Goal: Task Accomplishment & Management: Use online tool/utility

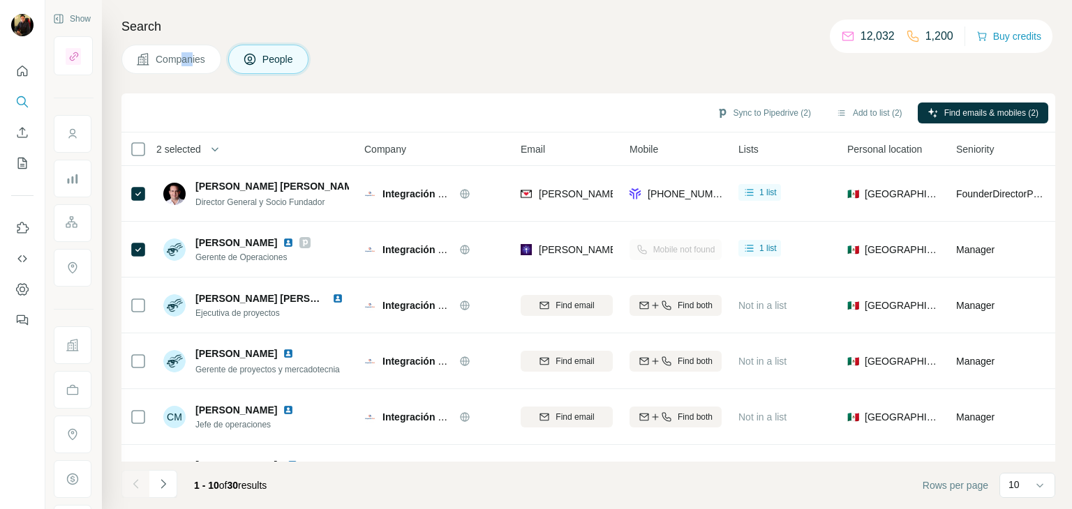
drag, startPoint x: 195, startPoint y: 43, endPoint x: 184, endPoint y: 64, distance: 24.0
click at [184, 64] on div "Search Companies People Sync to Pipedrive (2) Add to list (2) Find emails & mob…" at bounding box center [587, 254] width 970 height 509
click at [184, 64] on span "Companies" at bounding box center [181, 59] width 51 height 14
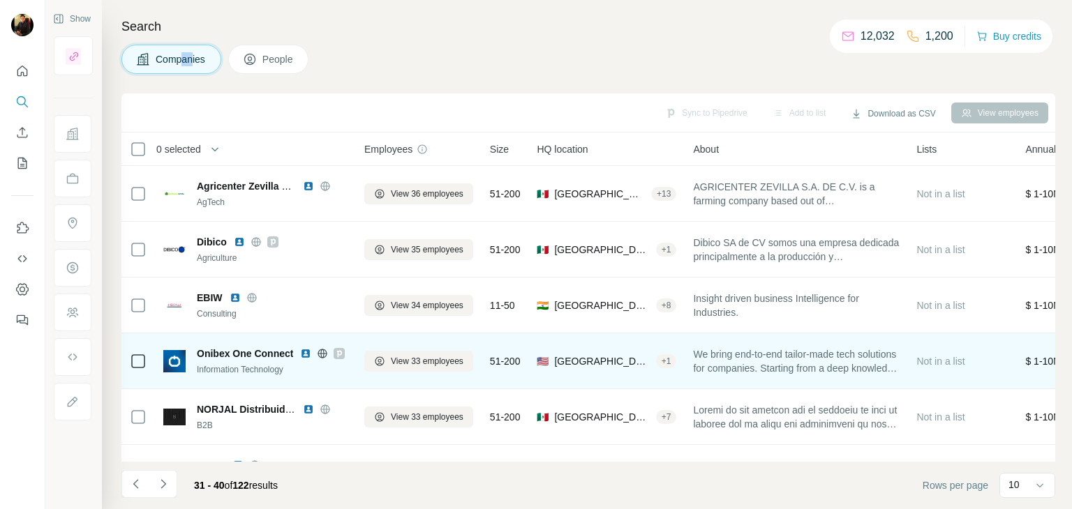
scroll to position [106, 0]
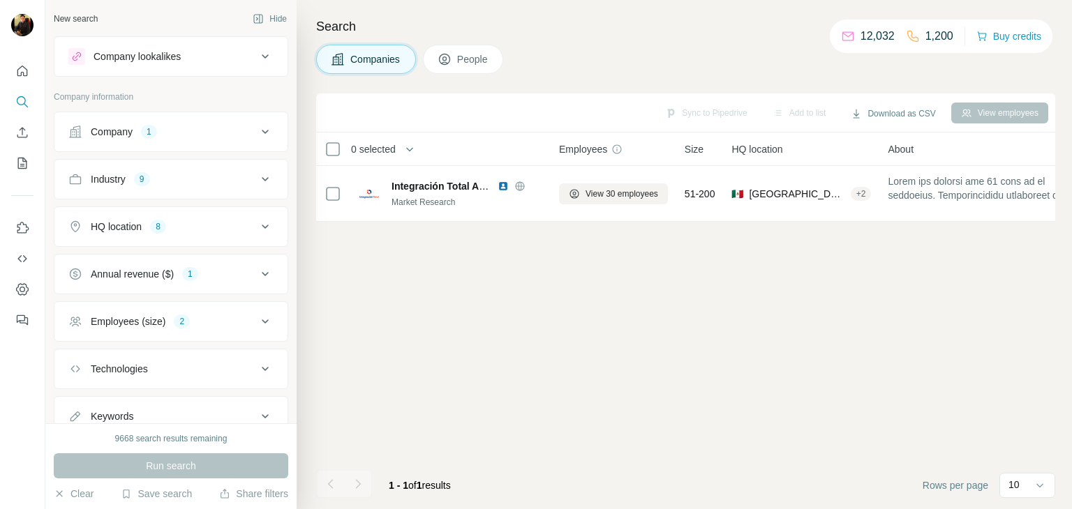
click at [174, 144] on button "Company 1" at bounding box center [170, 131] width 233 height 33
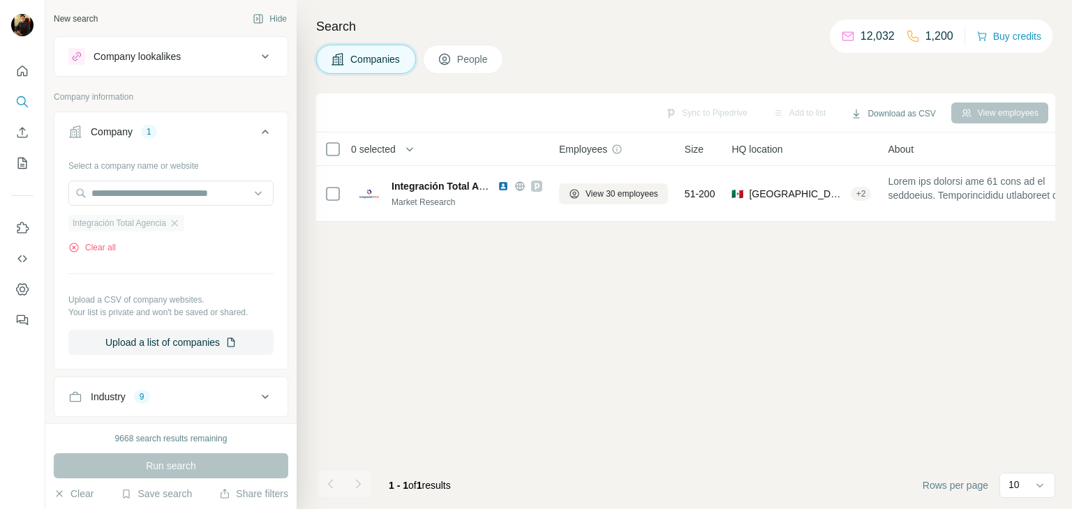
click at [179, 223] on icon "button" at bounding box center [174, 223] width 11 height 11
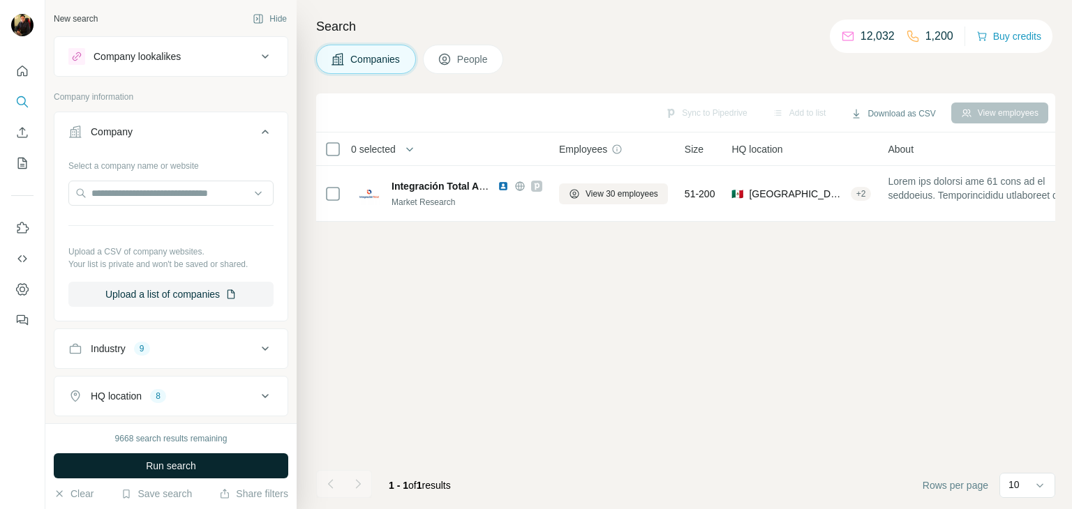
click at [146, 461] on span "Run search" at bounding box center [171, 466] width 50 height 14
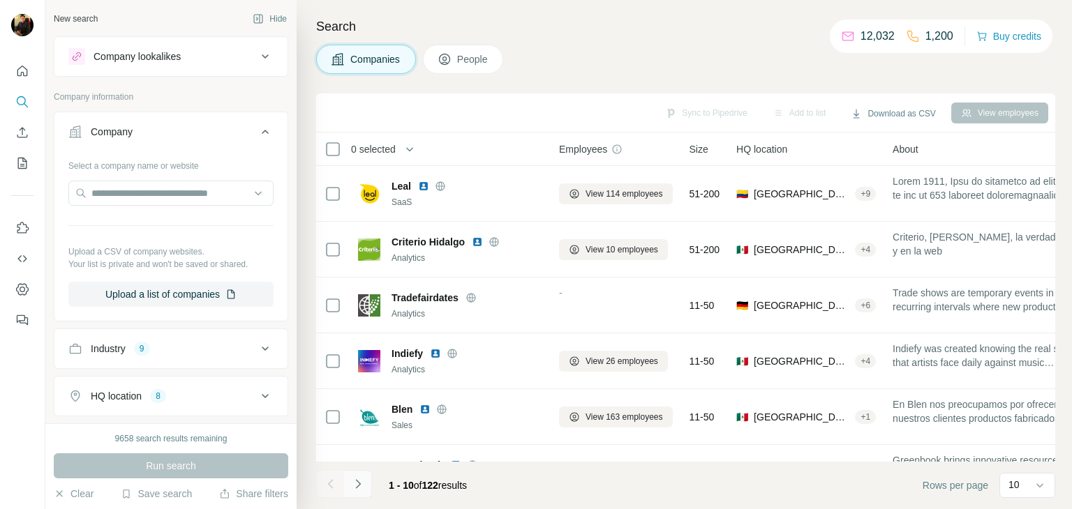
click at [361, 488] on icon "Navigate to next page" at bounding box center [358, 484] width 14 height 14
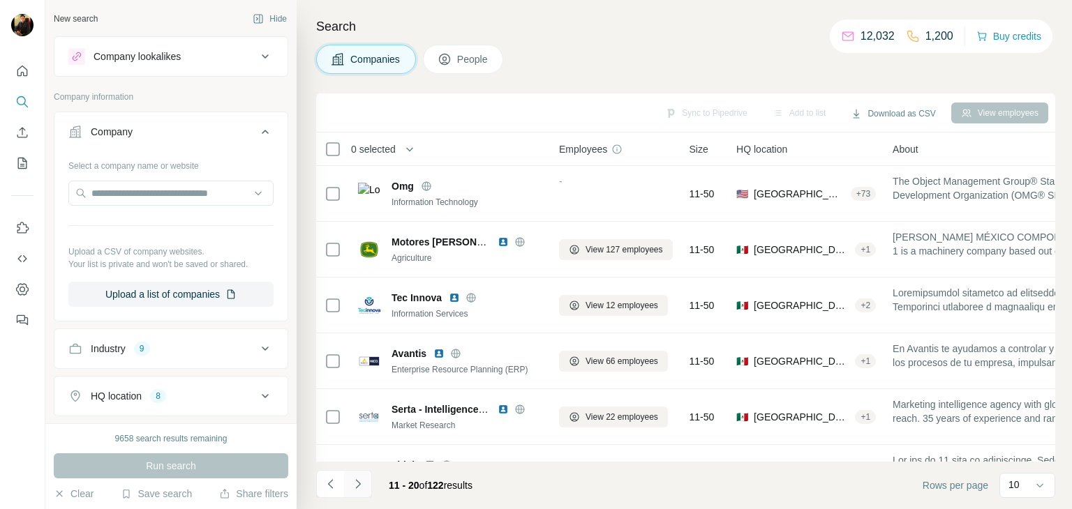
click at [361, 488] on icon "Navigate to next page" at bounding box center [358, 484] width 14 height 14
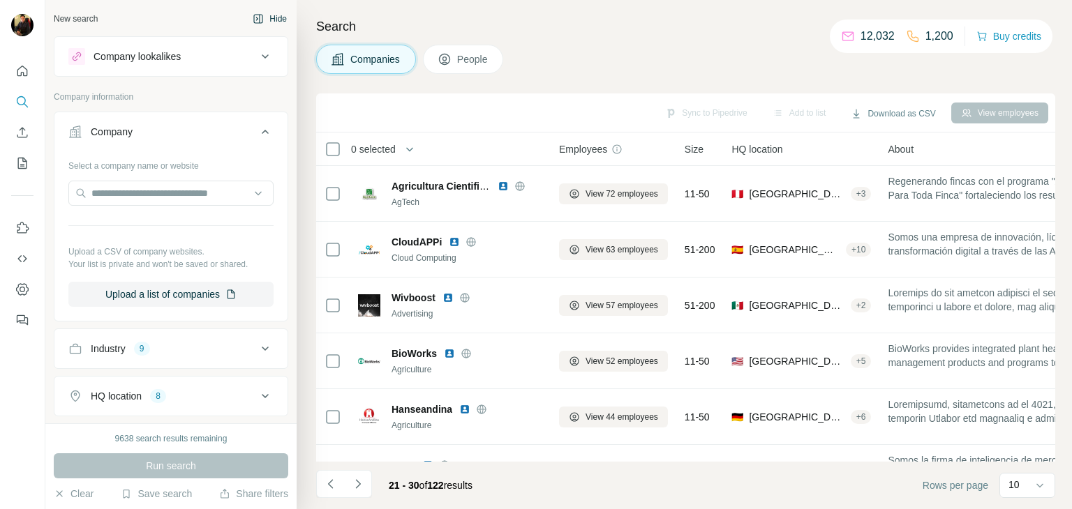
click at [257, 12] on button "Hide" at bounding box center [270, 18] width 54 height 21
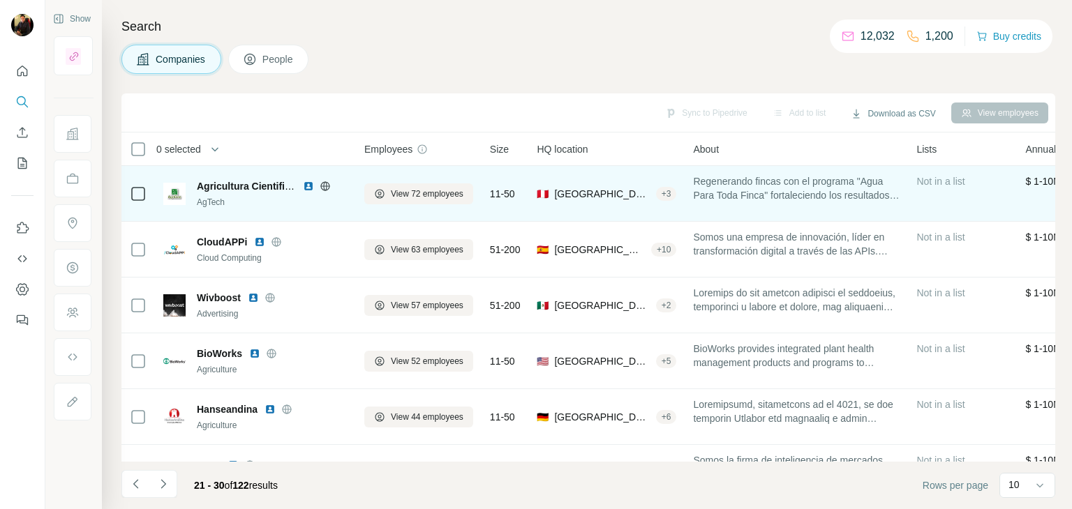
scroll to position [269, 0]
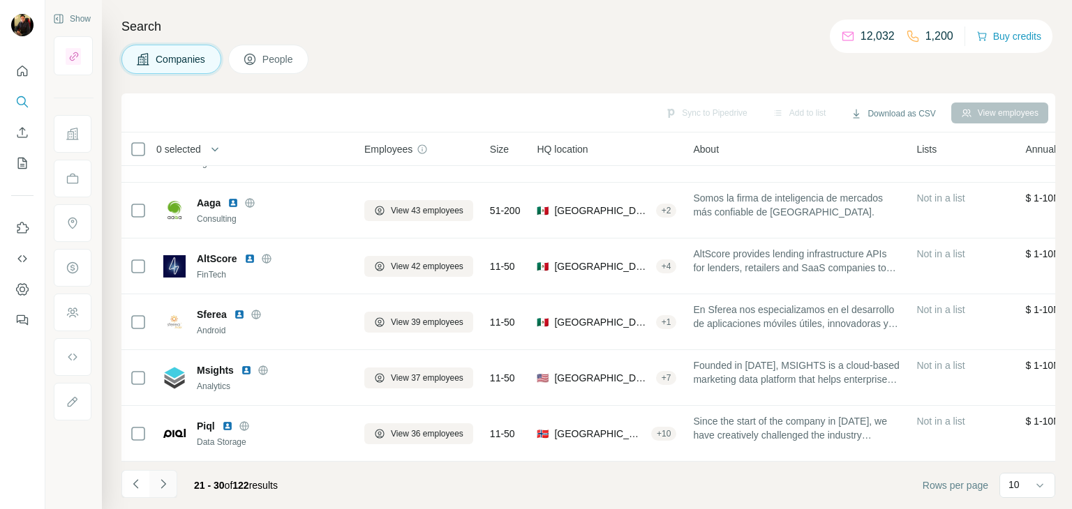
click at [160, 483] on icon "Navigate to next page" at bounding box center [163, 484] width 14 height 14
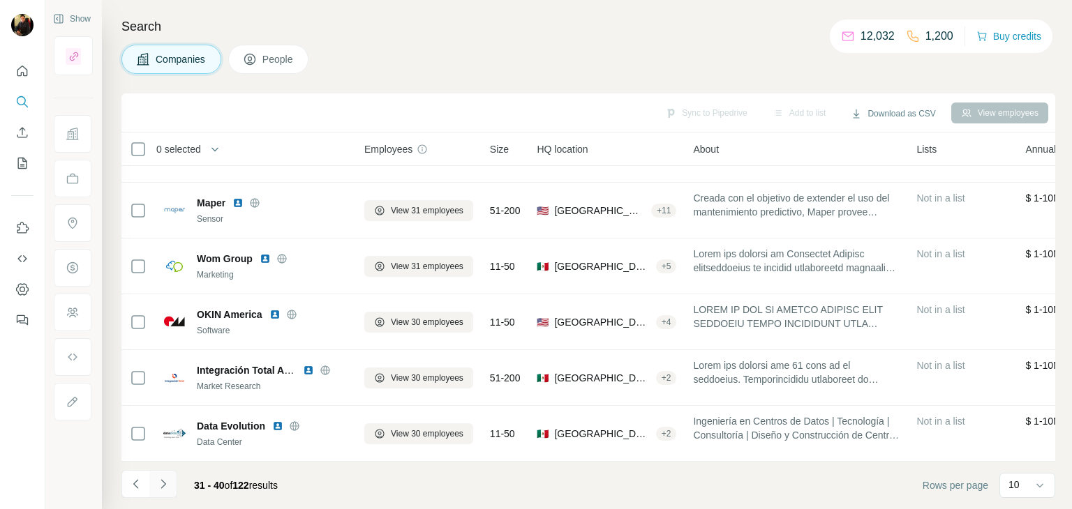
click at [166, 480] on icon "Navigate to next page" at bounding box center [163, 484] width 14 height 14
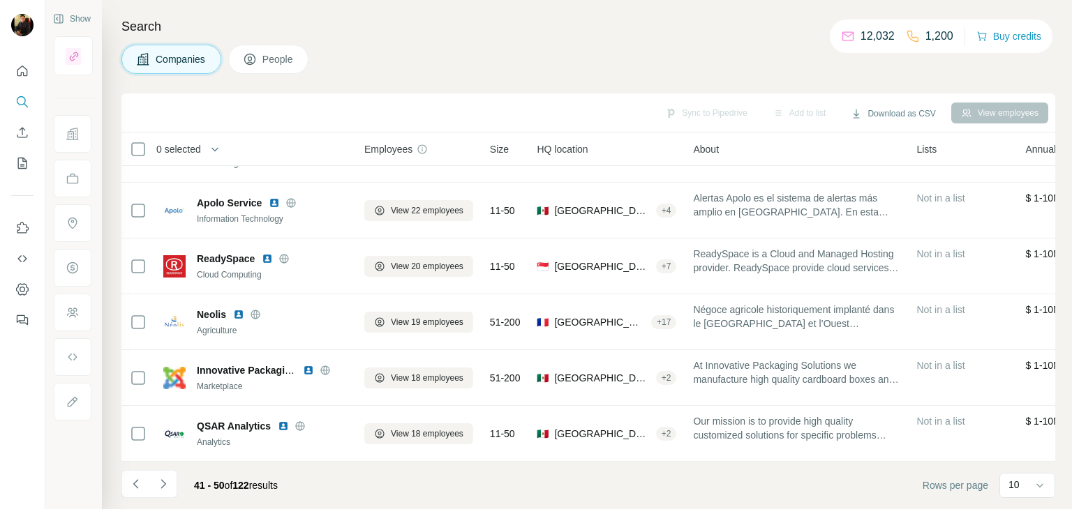
scroll to position [0, 0]
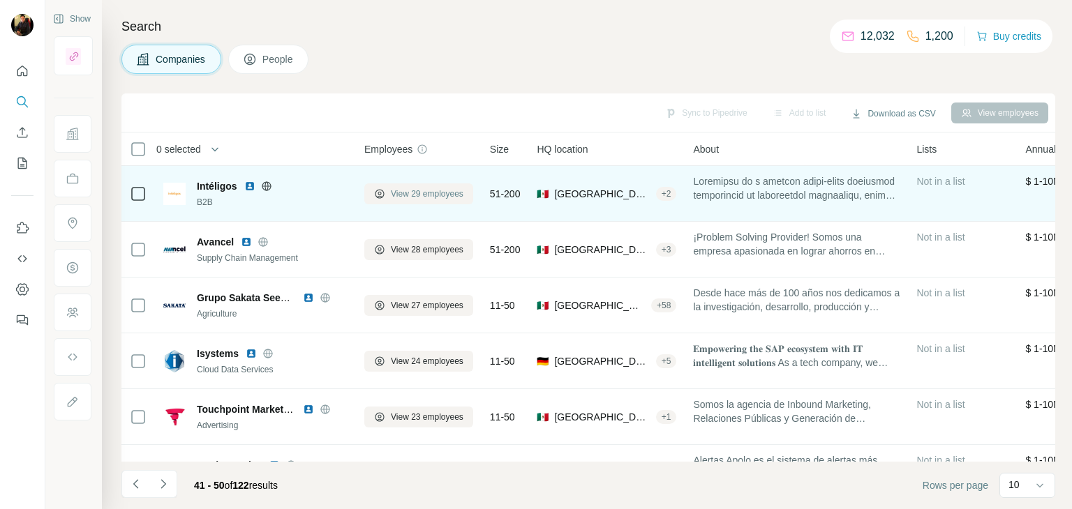
click at [394, 193] on span "View 29 employees" at bounding box center [427, 194] width 73 height 13
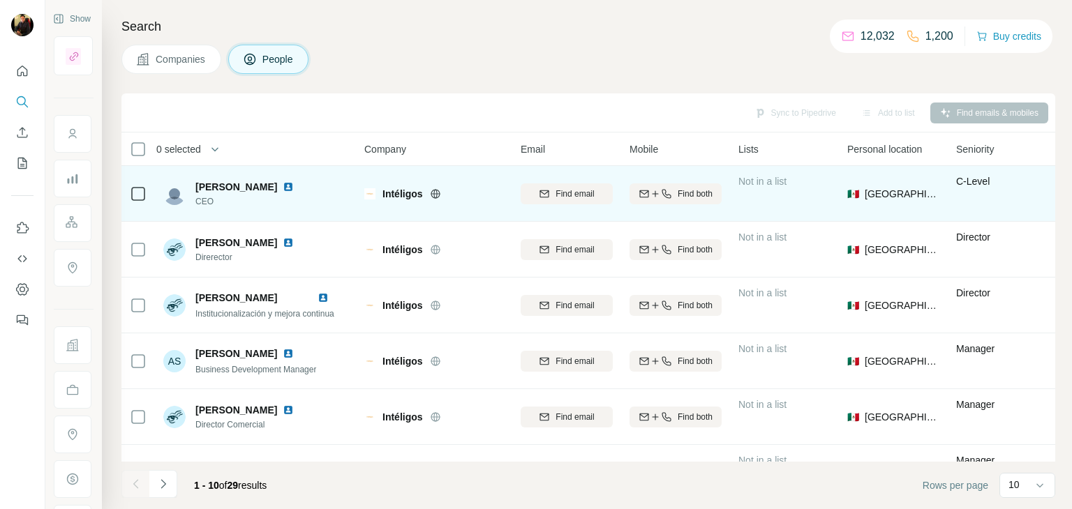
click at [283, 187] on img at bounding box center [288, 186] width 11 height 11
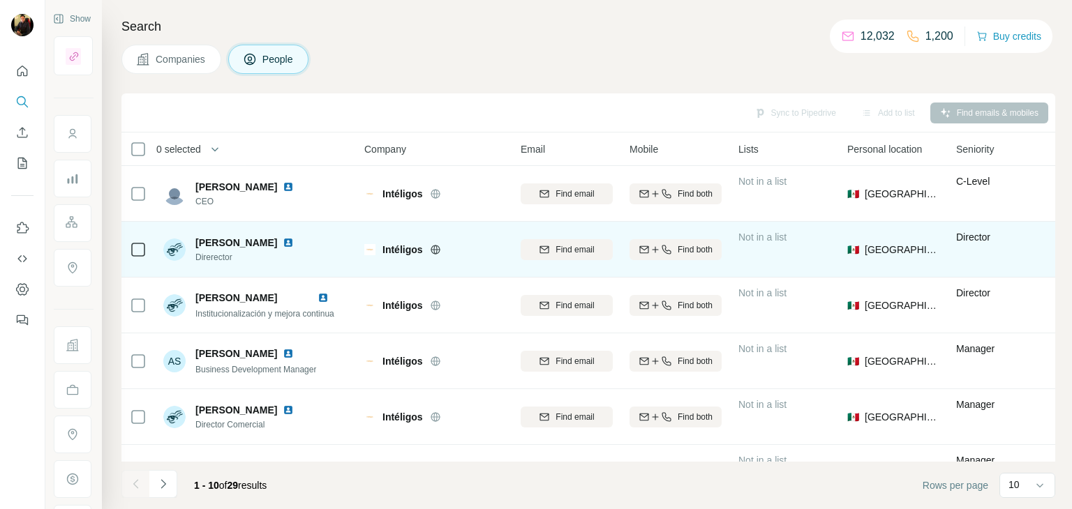
click at [286, 241] on img at bounding box center [288, 242] width 11 height 11
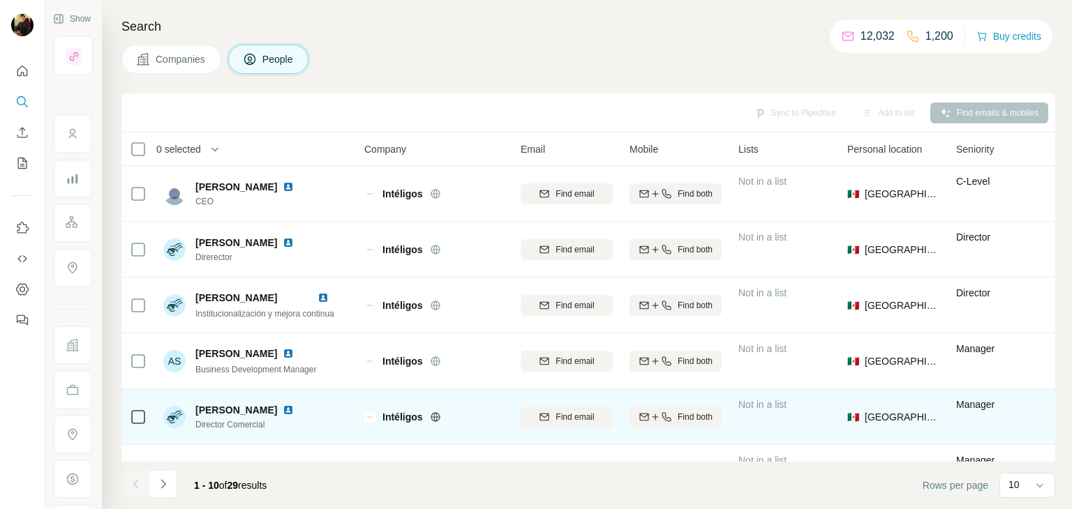
click at [283, 408] on img at bounding box center [288, 410] width 11 height 11
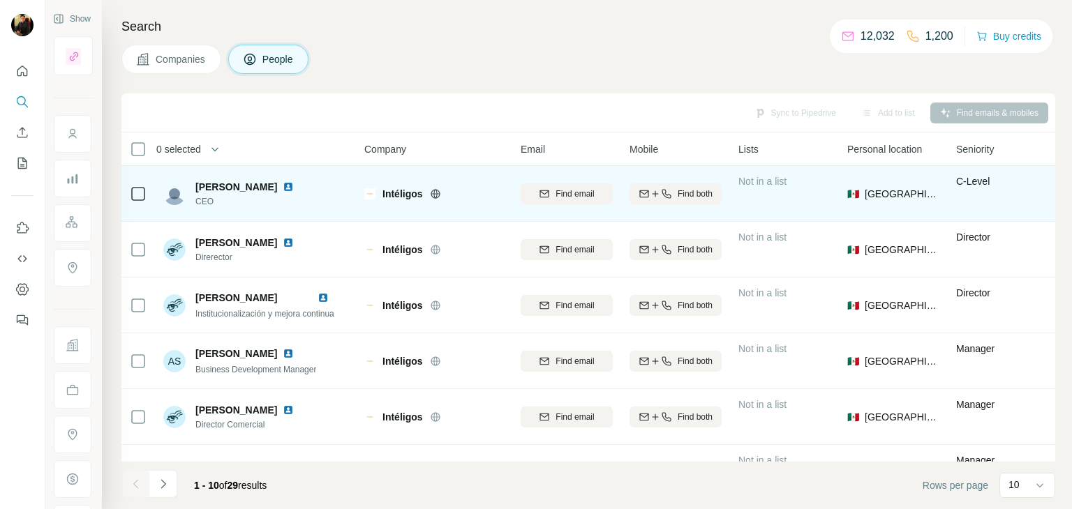
click at [438, 195] on icon at bounding box center [435, 193] width 11 height 11
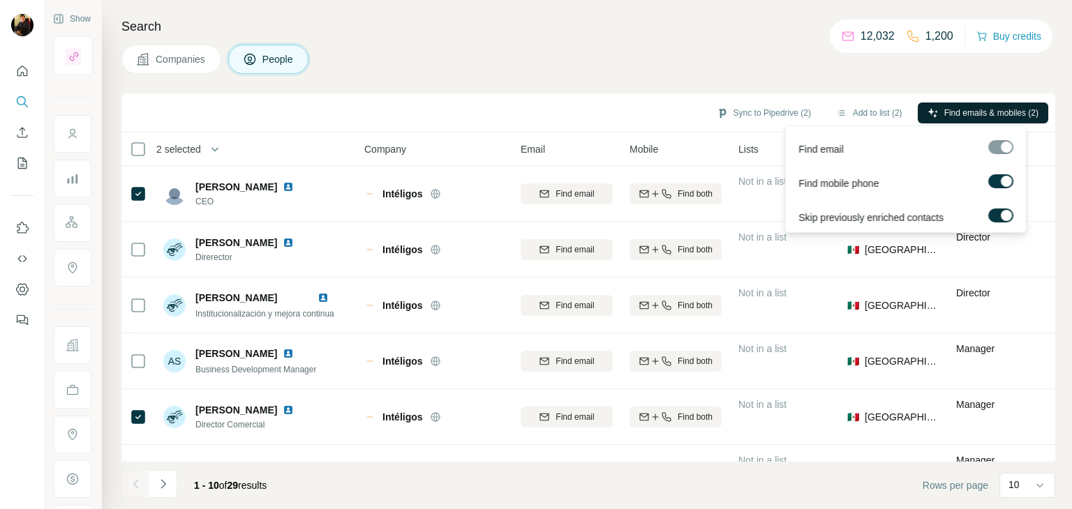
click at [963, 107] on span "Find emails & mobiles (2)" at bounding box center [991, 113] width 94 height 13
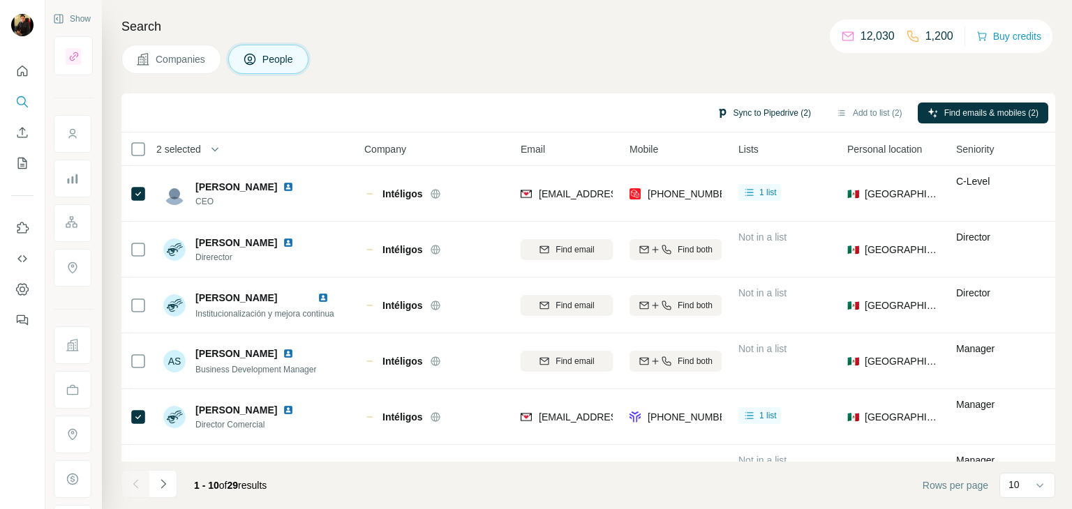
click at [758, 105] on button "Sync to Pipedrive (2)" at bounding box center [764, 113] width 114 height 21
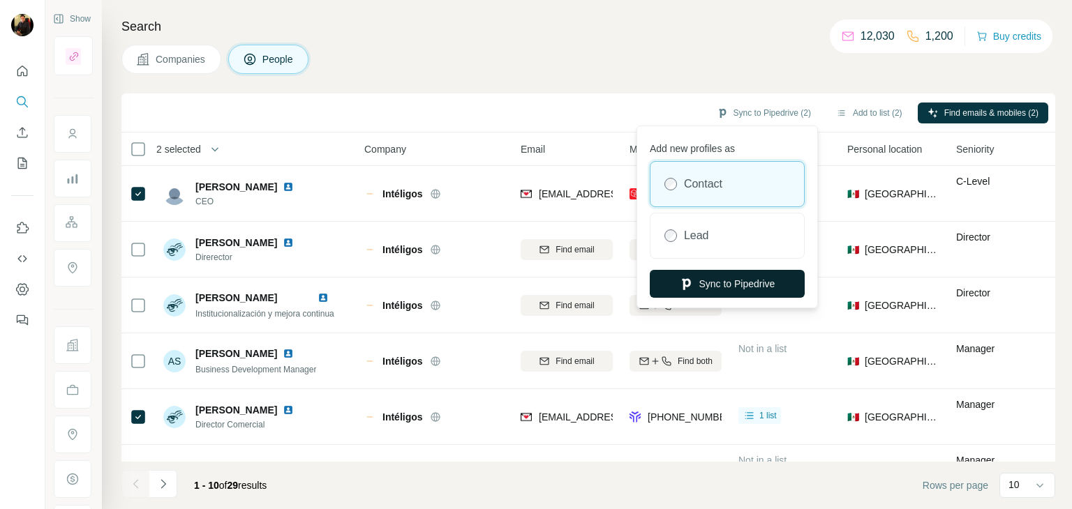
click at [740, 291] on button "Sync to Pipedrive" at bounding box center [727, 284] width 155 height 28
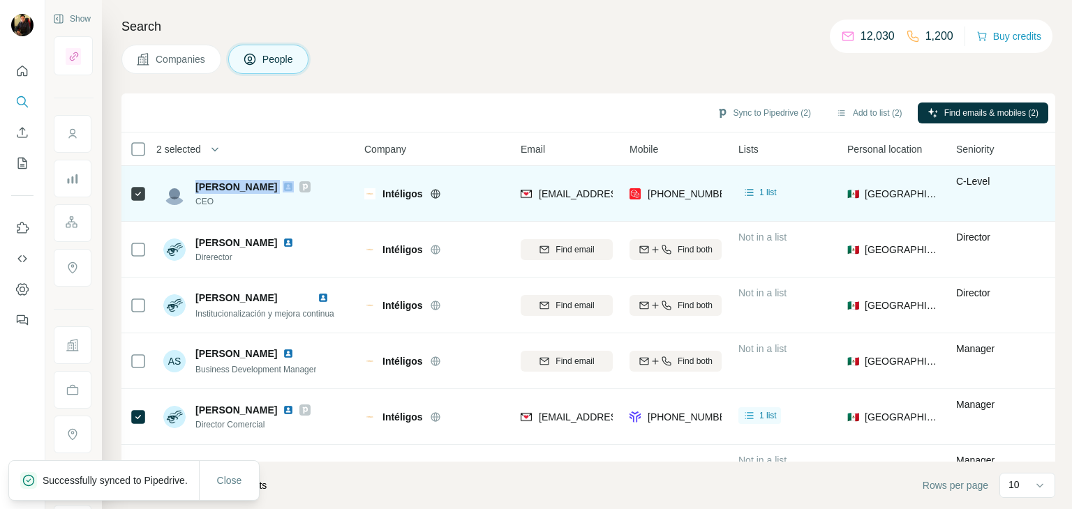
drag, startPoint x: 193, startPoint y: 188, endPoint x: 267, endPoint y: 187, distance: 74.7
click at [267, 187] on div "[PERSON_NAME] CEO" at bounding box center [236, 194] width 147 height 28
copy span "[PERSON_NAME]"
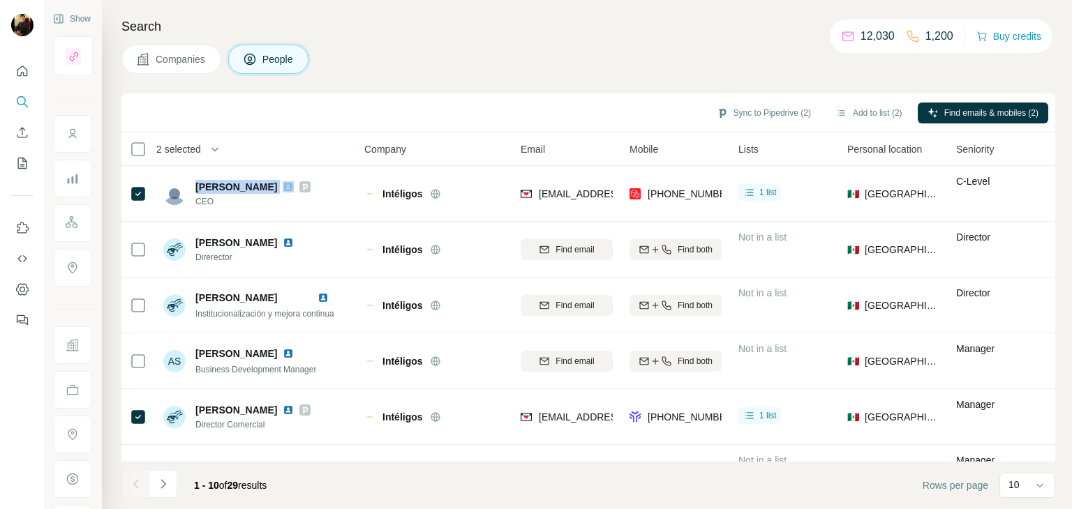
click at [165, 55] on span "Companies" at bounding box center [181, 59] width 51 height 14
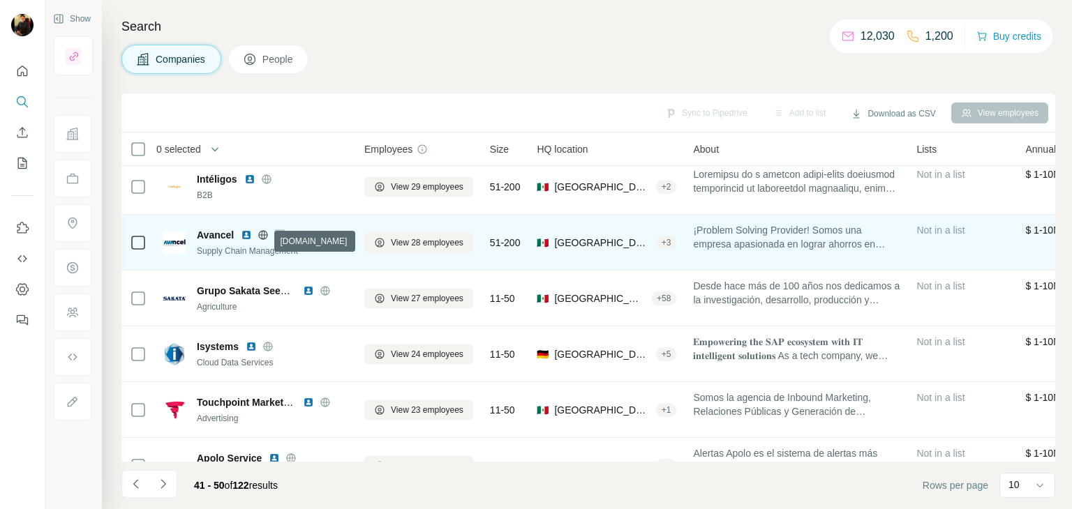
scroll to position [8, 0]
click at [382, 242] on icon at bounding box center [379, 242] width 11 height 11
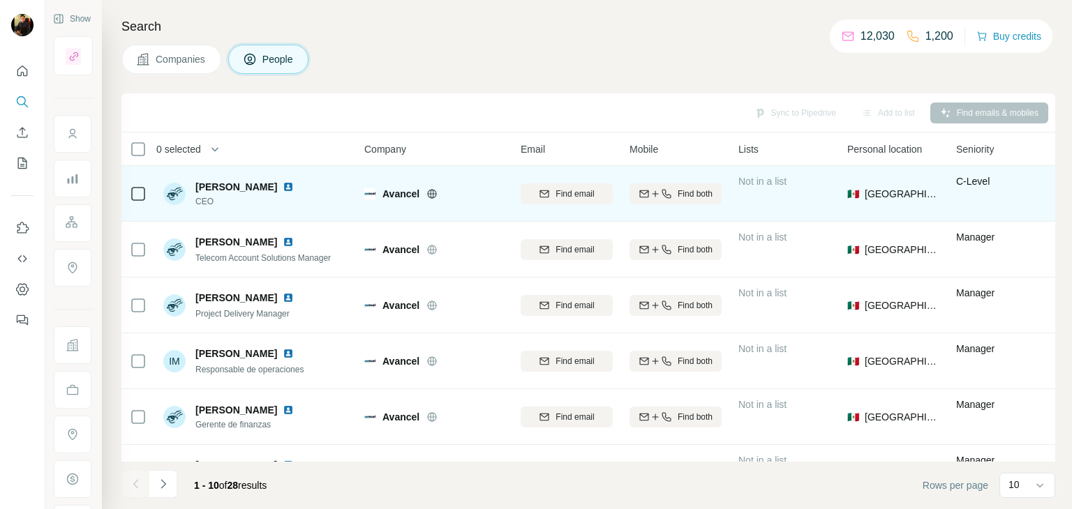
click at [294, 185] on img at bounding box center [288, 186] width 11 height 11
click at [433, 188] on icon at bounding box center [431, 193] width 11 height 11
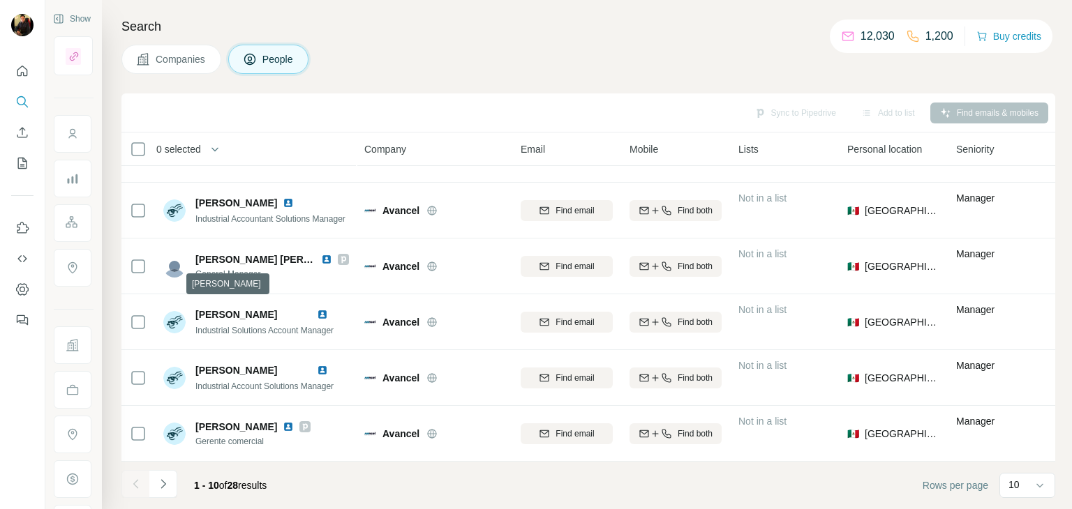
scroll to position [269, 0]
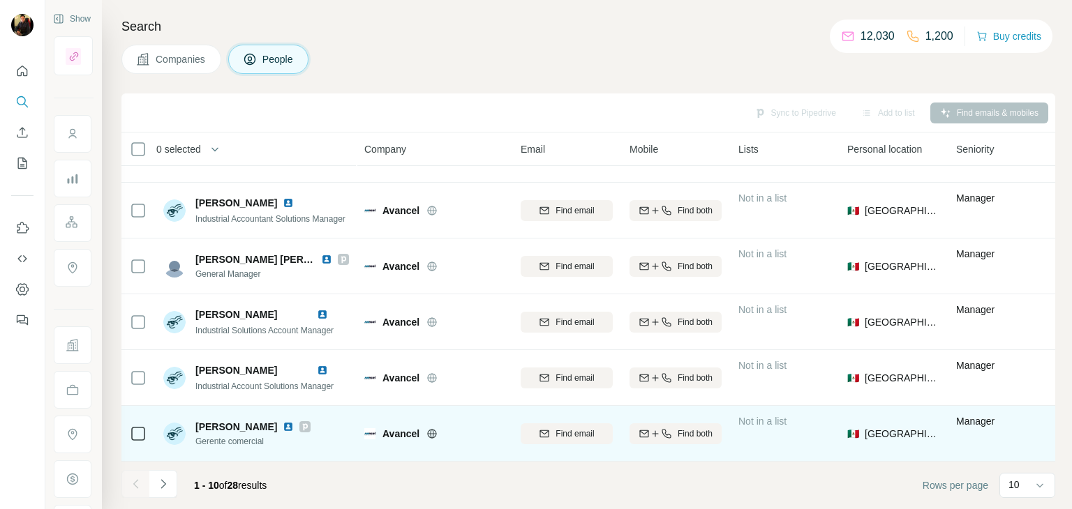
click at [294, 421] on img at bounding box center [288, 426] width 11 height 11
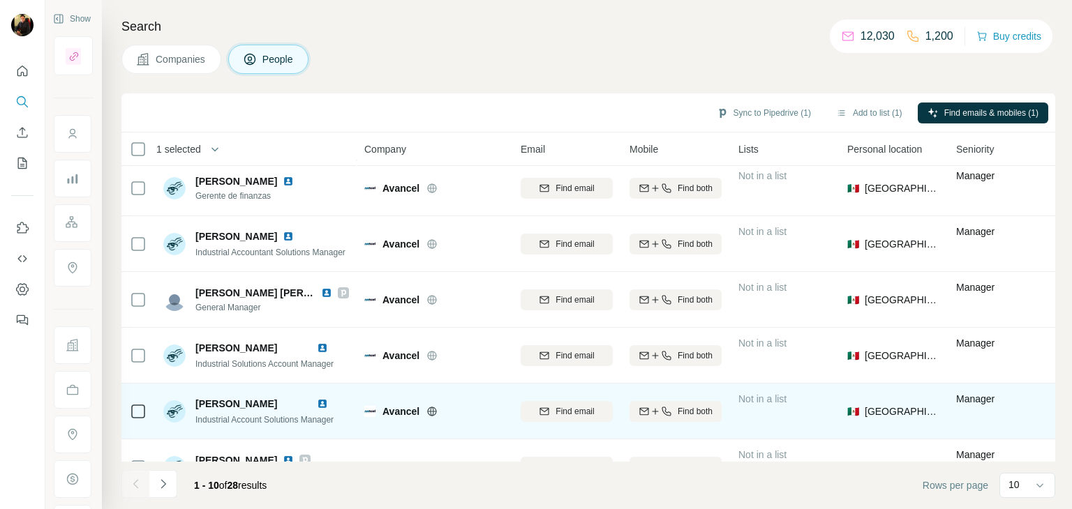
scroll to position [269, 0]
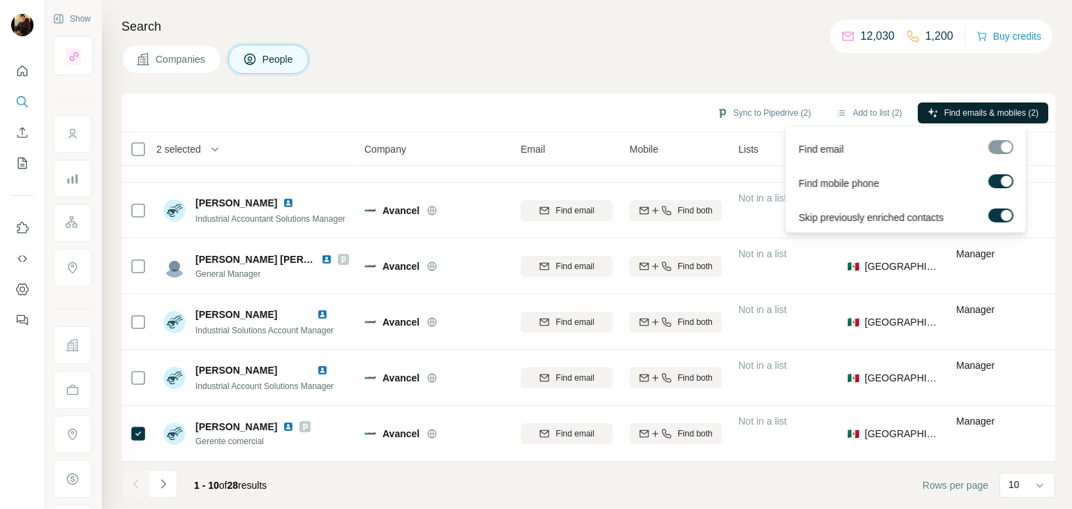
click at [955, 121] on button "Find emails & mobiles (2)" at bounding box center [983, 113] width 130 height 21
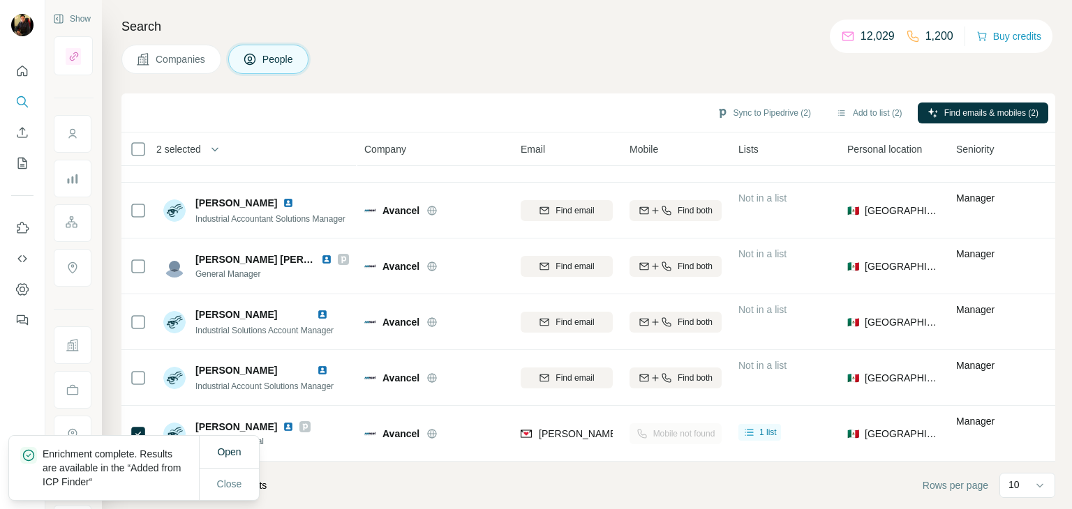
click at [198, 59] on span "Companies" at bounding box center [181, 59] width 51 height 14
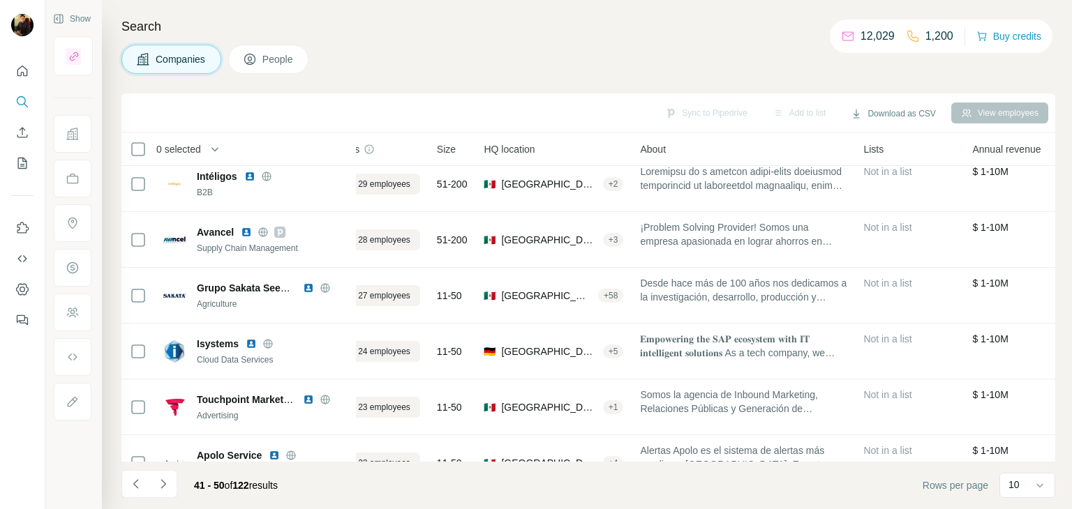
scroll to position [0, 53]
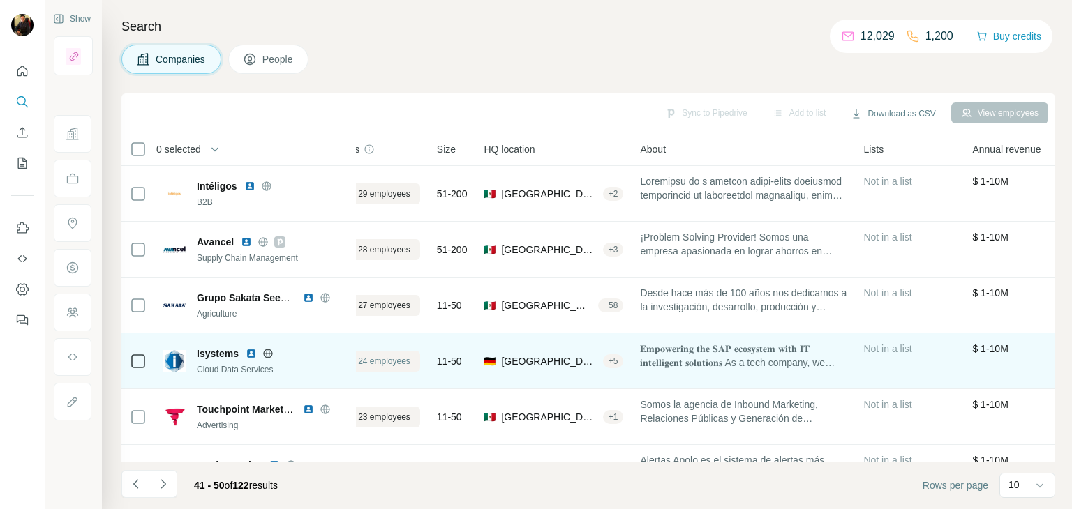
click at [371, 361] on span "View 24 employees" at bounding box center [374, 361] width 73 height 13
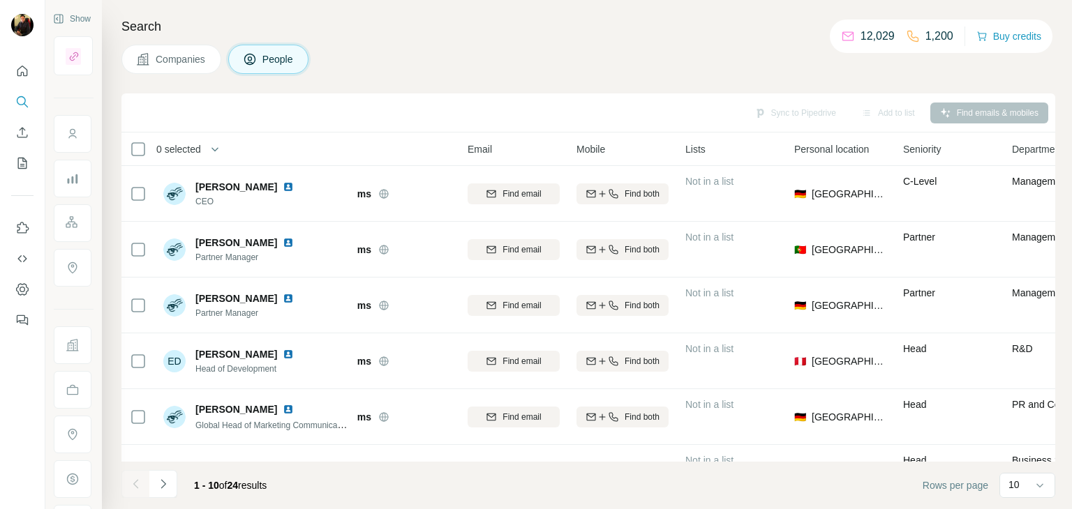
click at [190, 73] on button "Companies" at bounding box center [171, 59] width 100 height 29
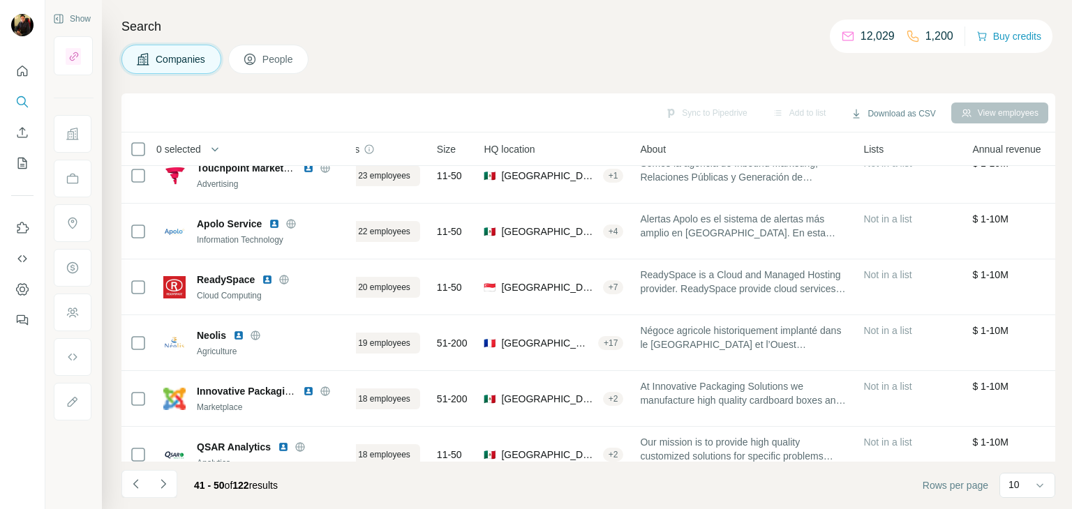
scroll to position [269, 53]
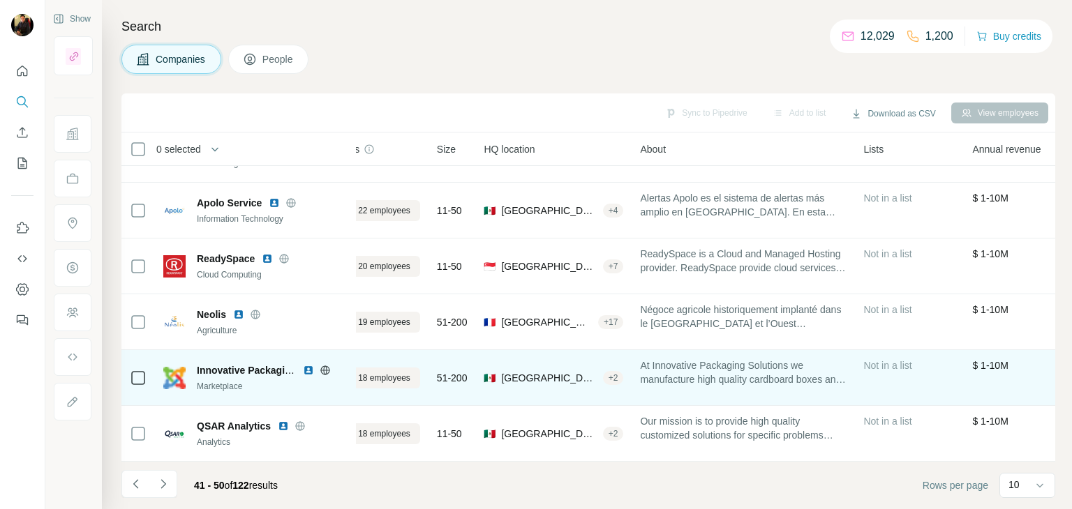
click at [324, 370] on icon at bounding box center [324, 370] width 9 height 1
click at [401, 372] on span "View 18 employees" at bounding box center [374, 378] width 73 height 13
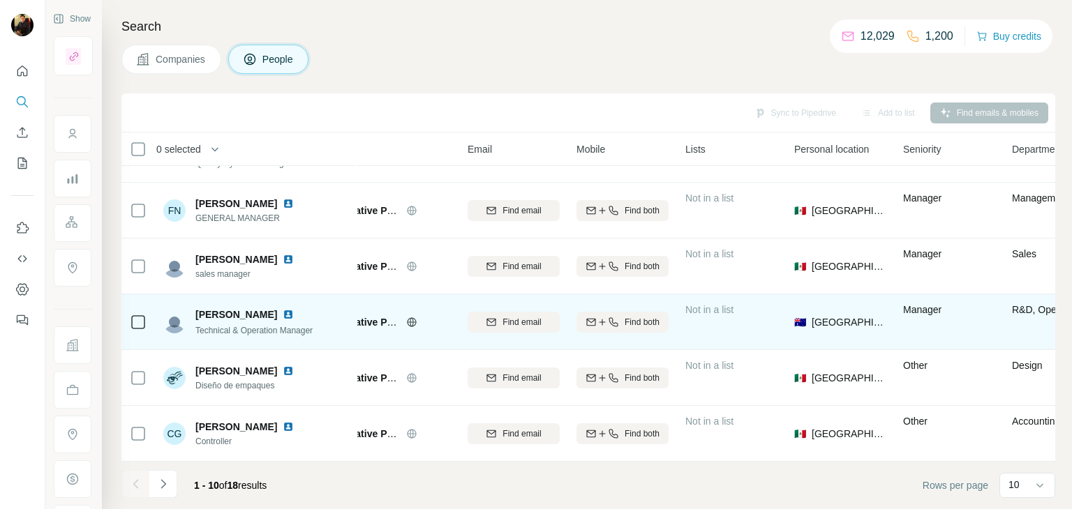
scroll to position [0, 53]
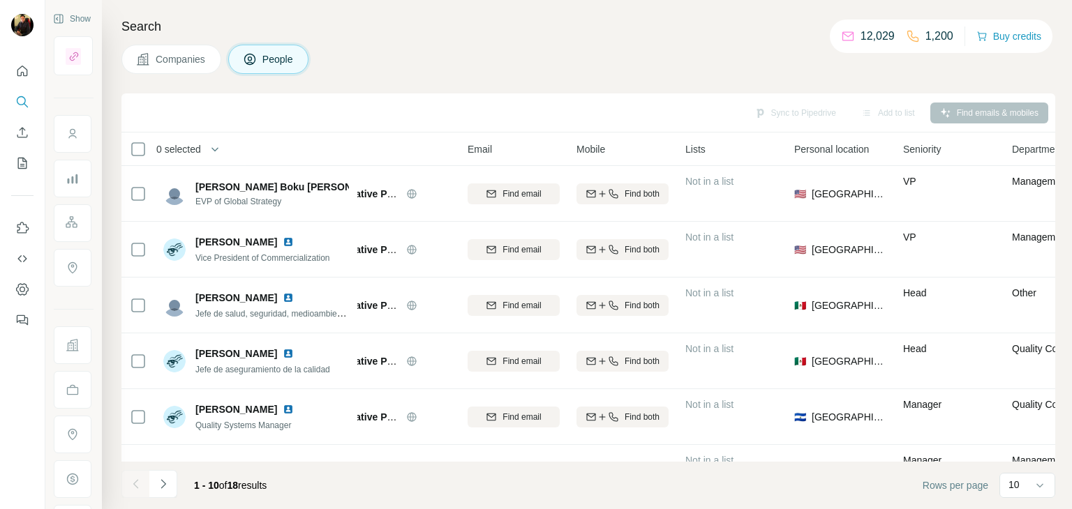
click at [167, 65] on span "Companies" at bounding box center [181, 59] width 51 height 14
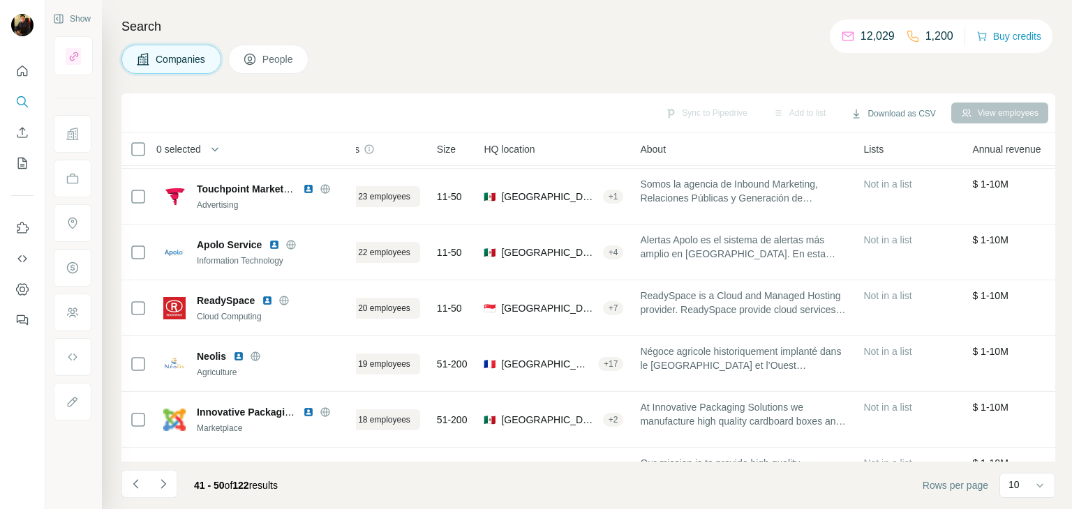
scroll to position [269, 53]
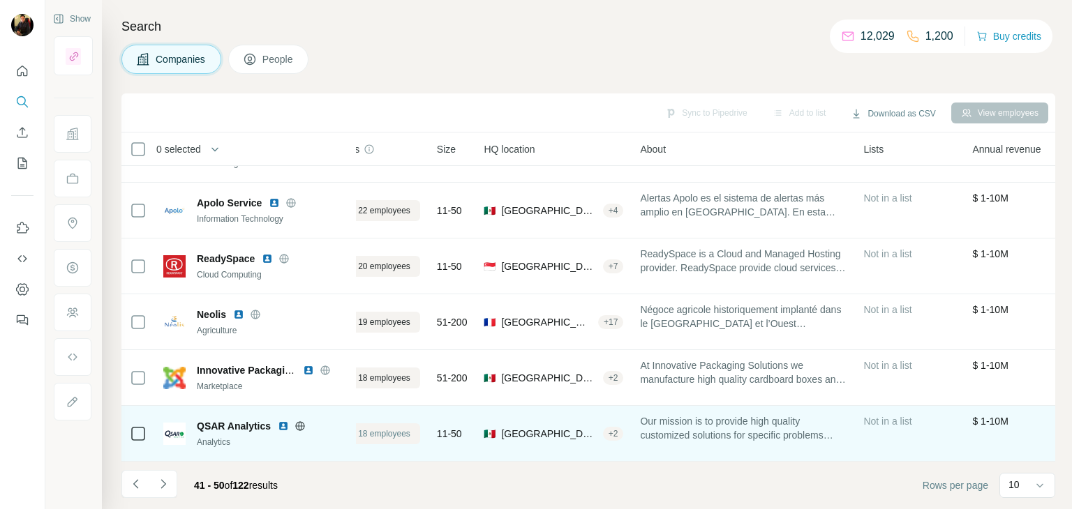
click at [369, 431] on span "View 18 employees" at bounding box center [374, 434] width 73 height 13
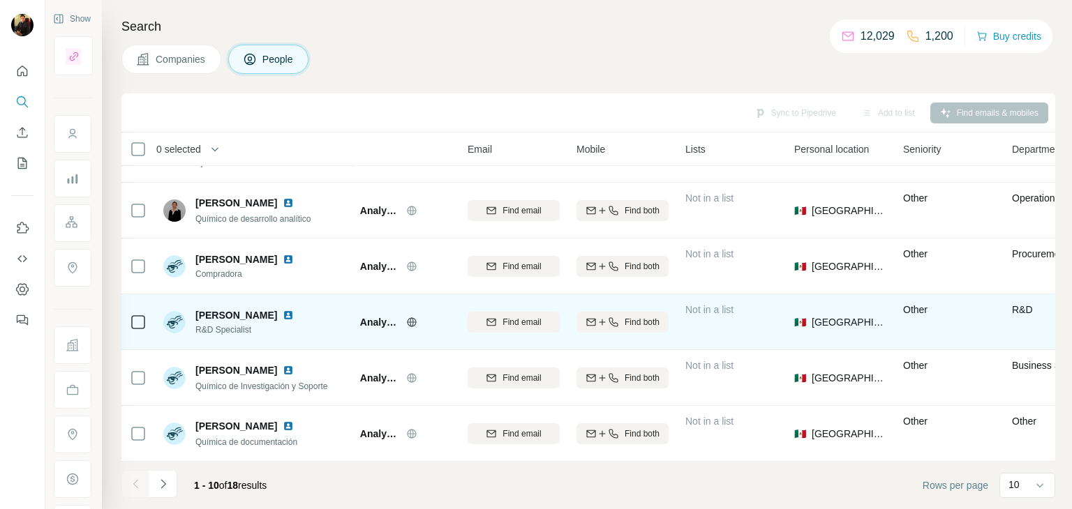
scroll to position [0, 53]
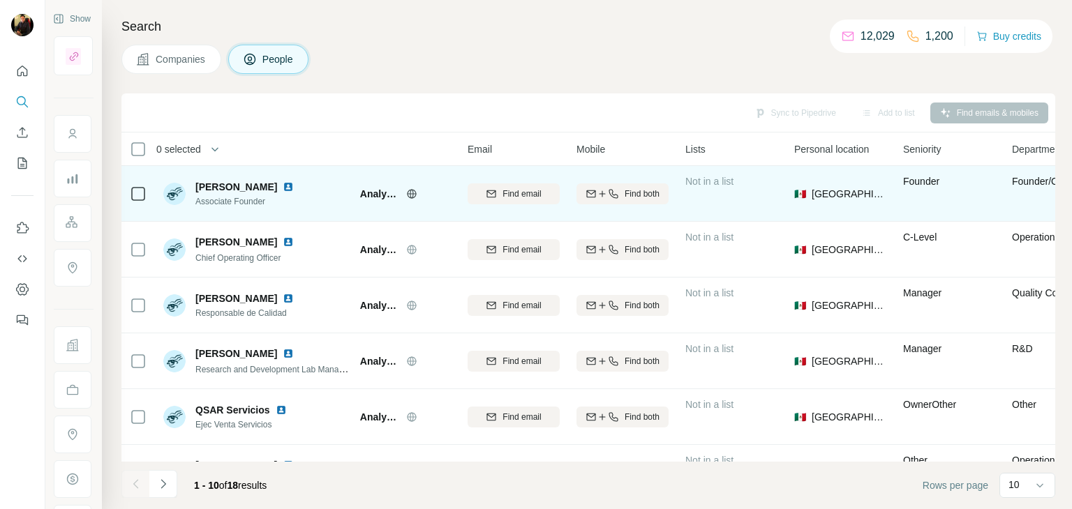
click at [283, 182] on img at bounding box center [288, 186] width 11 height 11
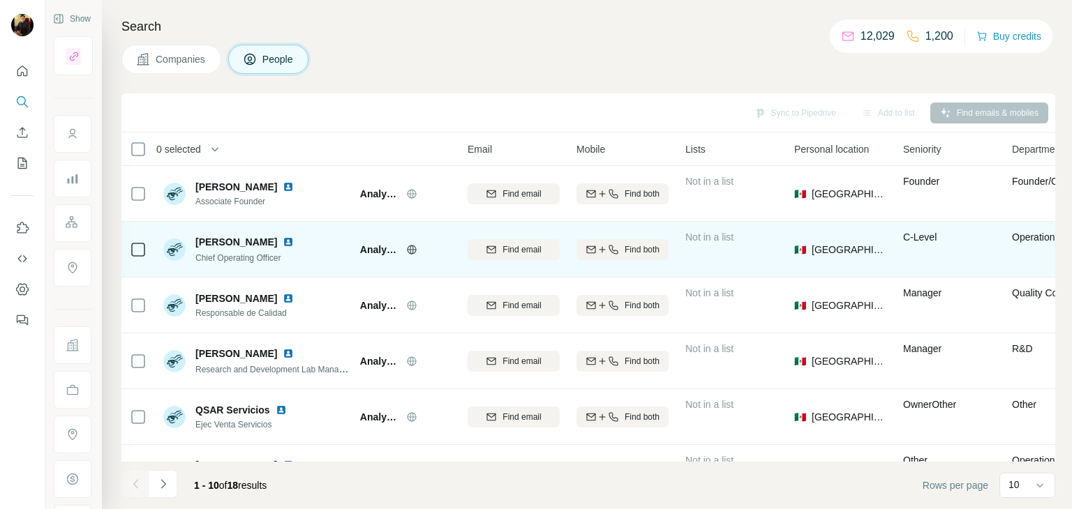
click at [284, 239] on img at bounding box center [288, 242] width 11 height 11
click at [415, 249] on icon at bounding box center [411, 249] width 11 height 11
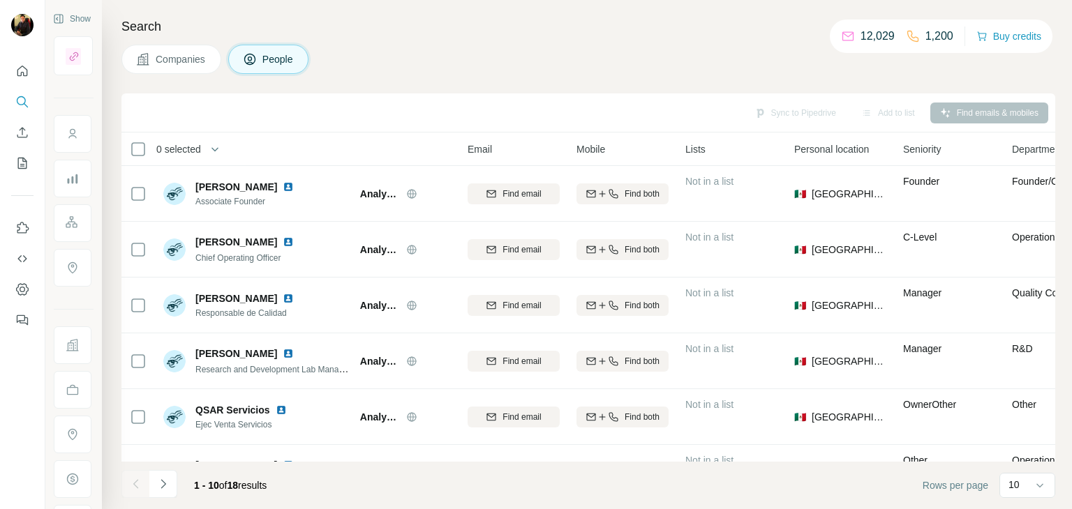
click at [183, 65] on span "Companies" at bounding box center [181, 59] width 51 height 14
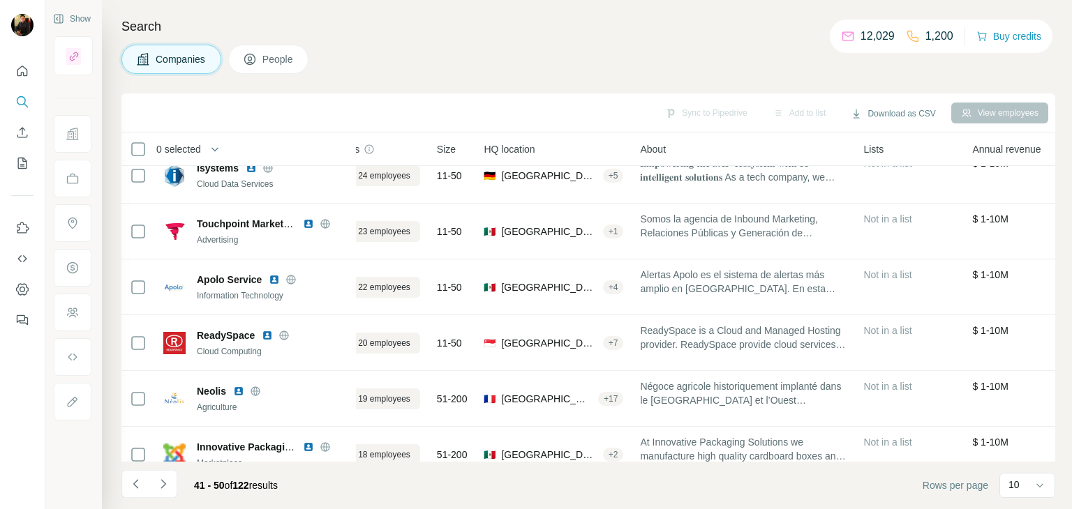
scroll to position [269, 53]
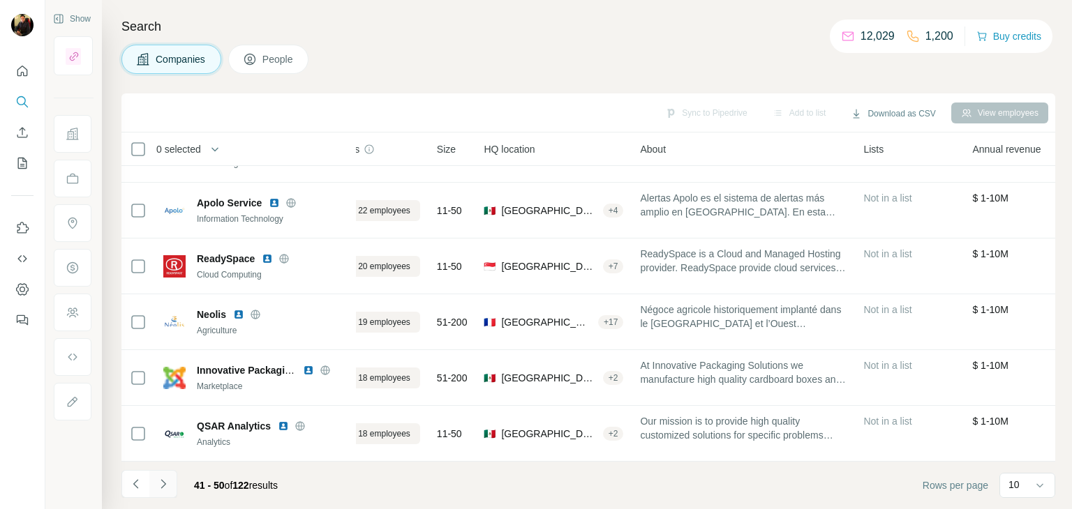
click at [165, 489] on icon "Navigate to next page" at bounding box center [163, 484] width 14 height 14
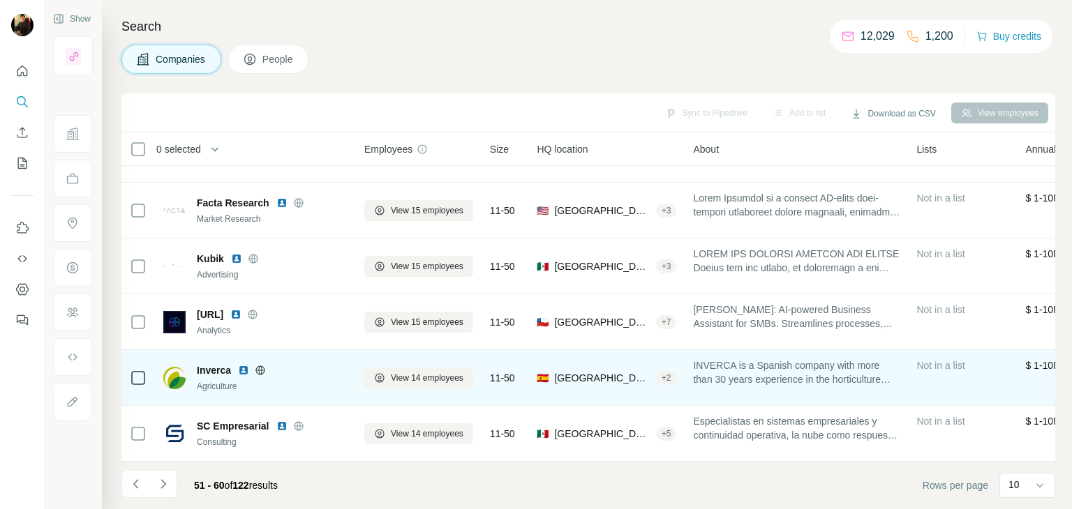
scroll to position [0, 0]
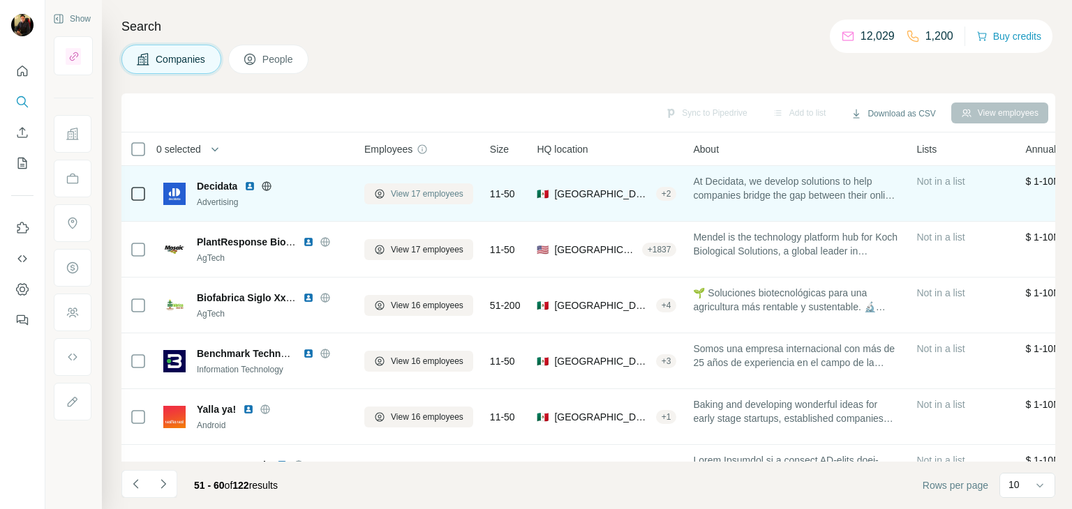
click at [463, 191] on span "View 17 employees" at bounding box center [427, 194] width 73 height 13
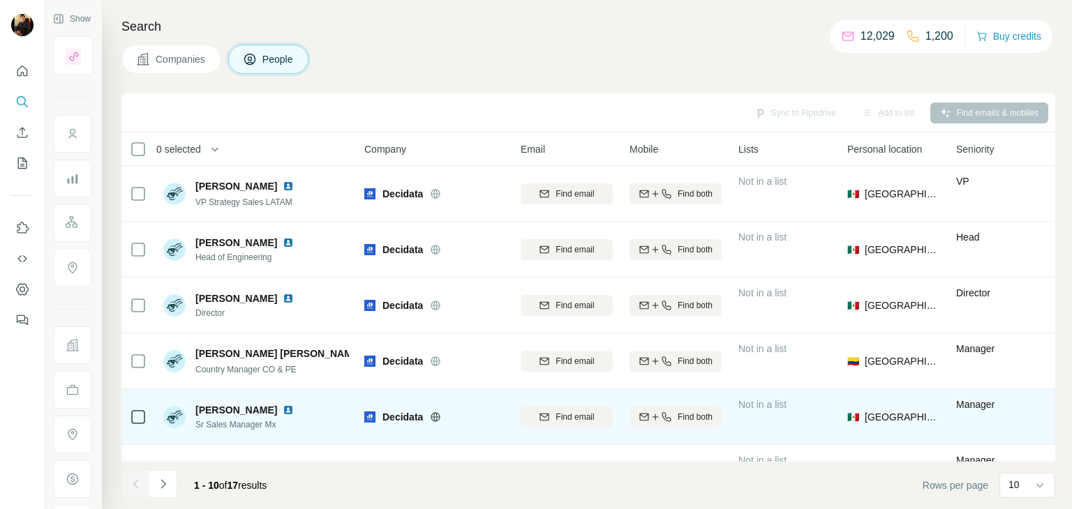
click at [436, 419] on icon at bounding box center [435, 417] width 11 height 11
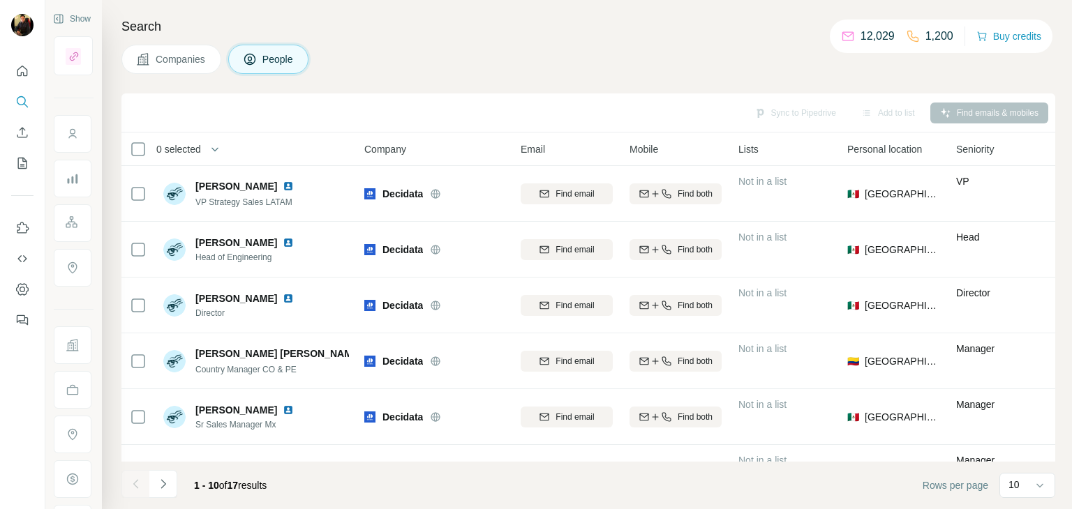
click at [179, 64] on span "Companies" at bounding box center [181, 59] width 51 height 14
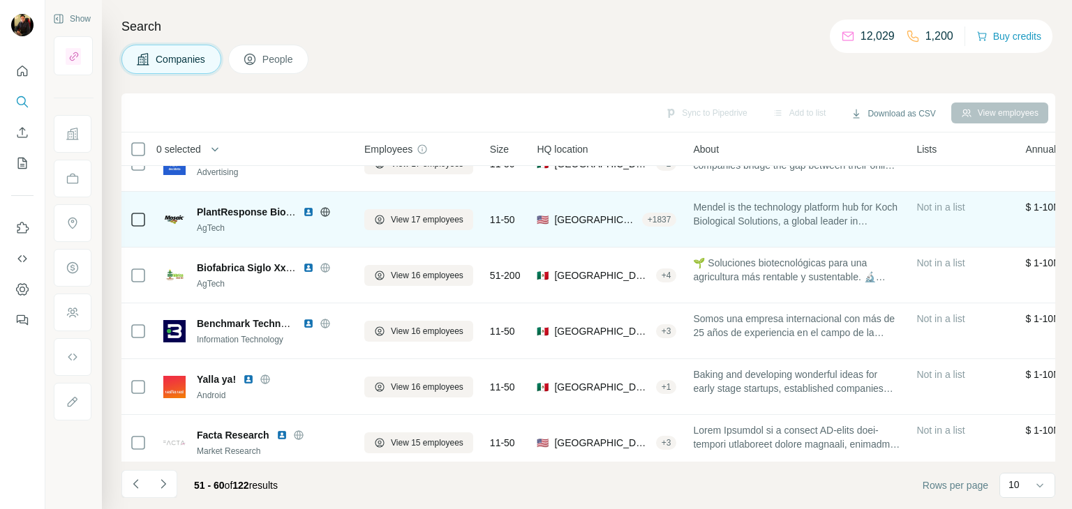
scroll to position [31, 0]
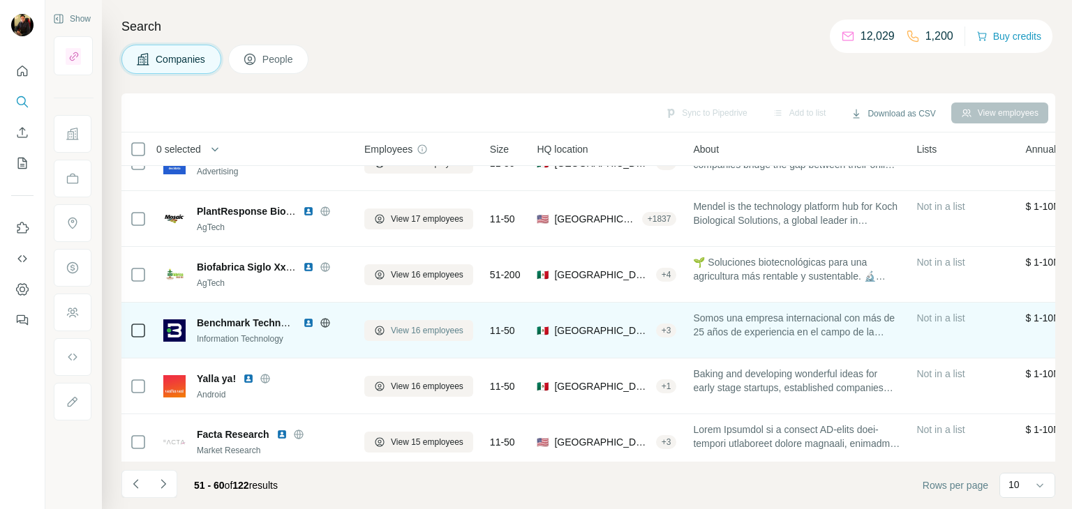
click at [411, 321] on button "View 16 employees" at bounding box center [418, 330] width 109 height 21
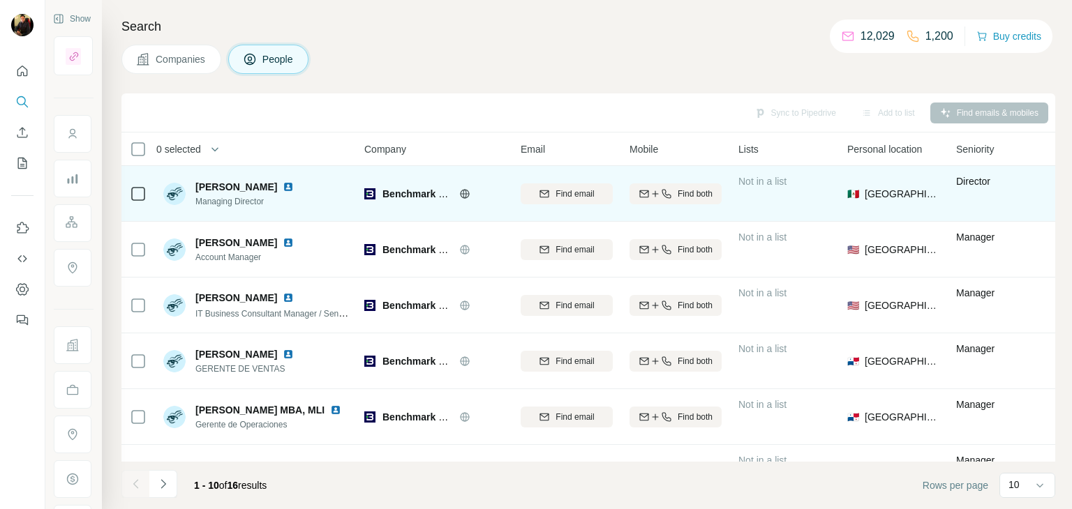
click at [294, 186] on img at bounding box center [288, 186] width 11 height 11
click at [461, 191] on icon at bounding box center [464, 193] width 11 height 11
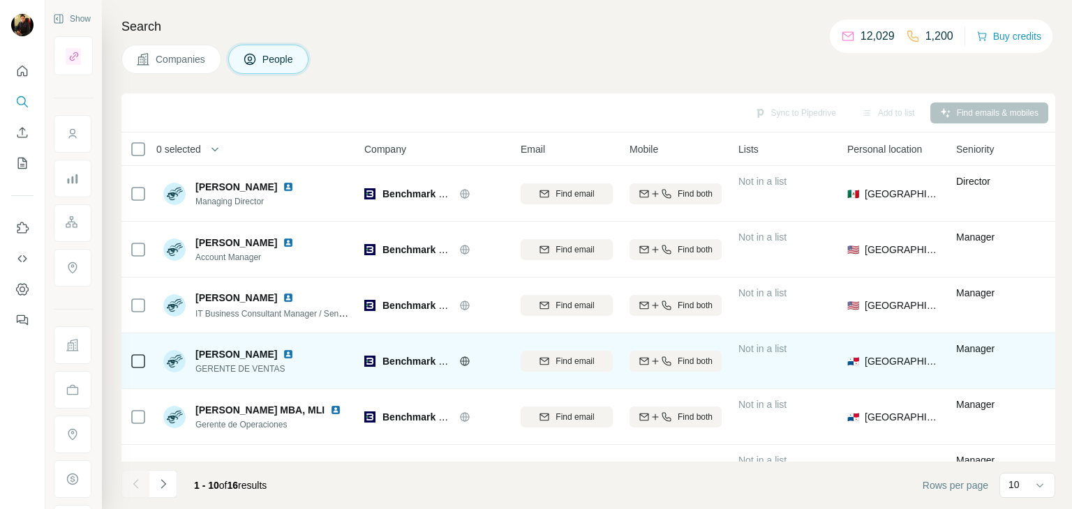
click at [294, 354] on img at bounding box center [288, 354] width 11 height 11
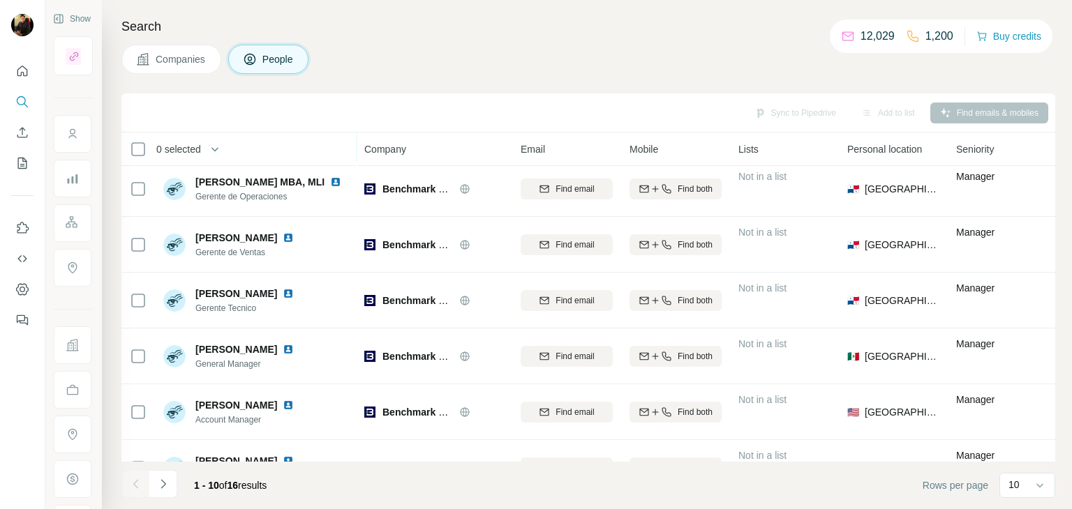
scroll to position [269, 0]
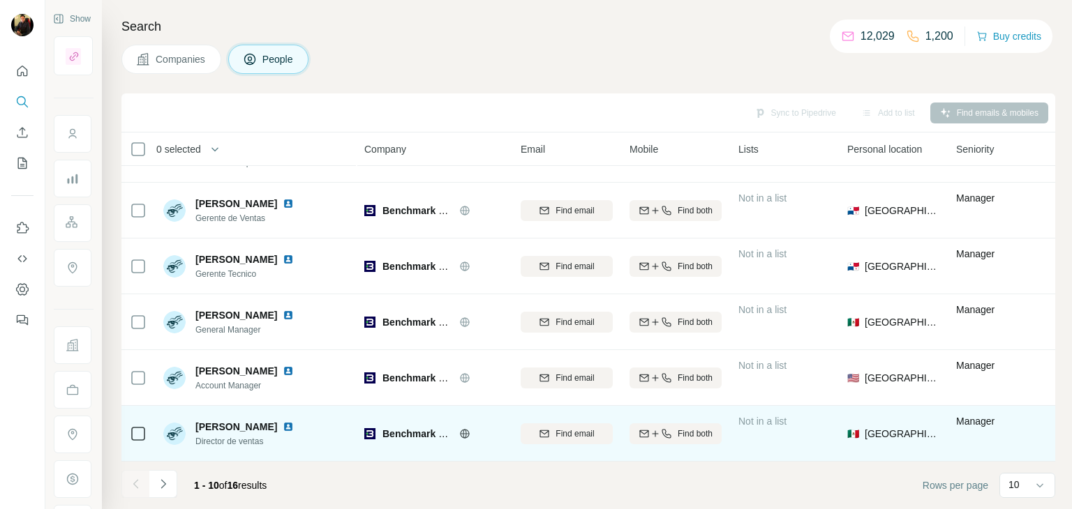
click at [283, 421] on img at bounding box center [288, 426] width 11 height 11
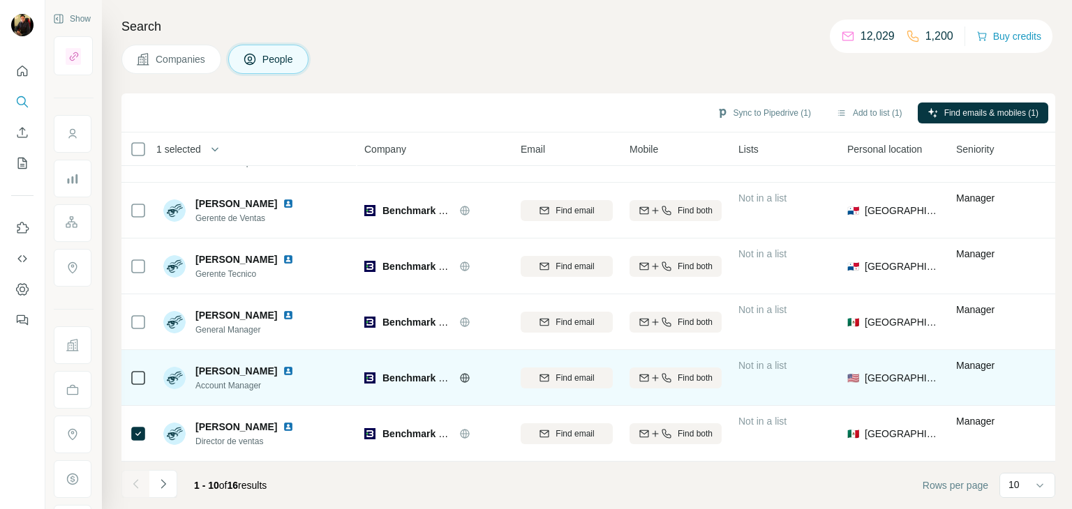
scroll to position [0, 0]
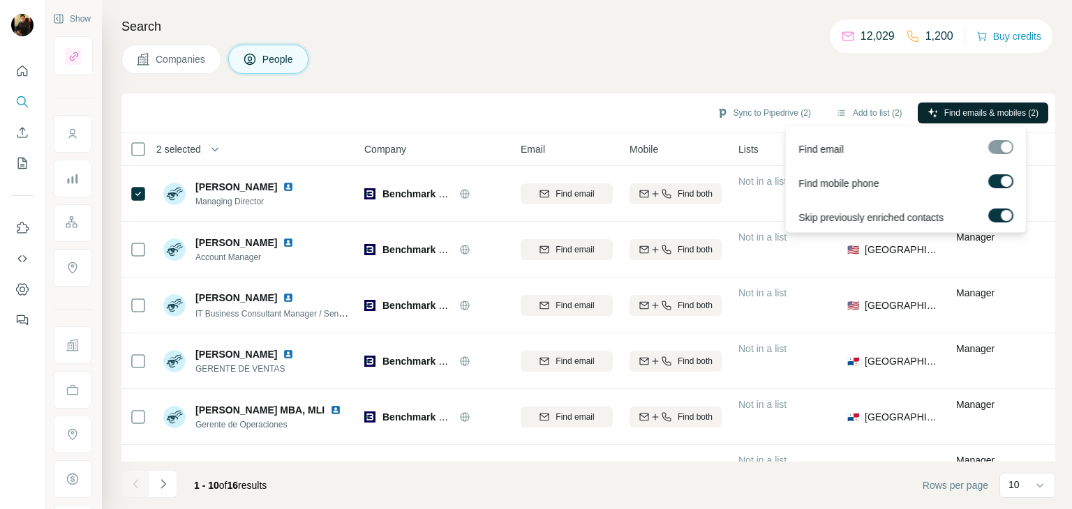
click at [949, 112] on span "Find emails & mobiles (2)" at bounding box center [991, 113] width 94 height 13
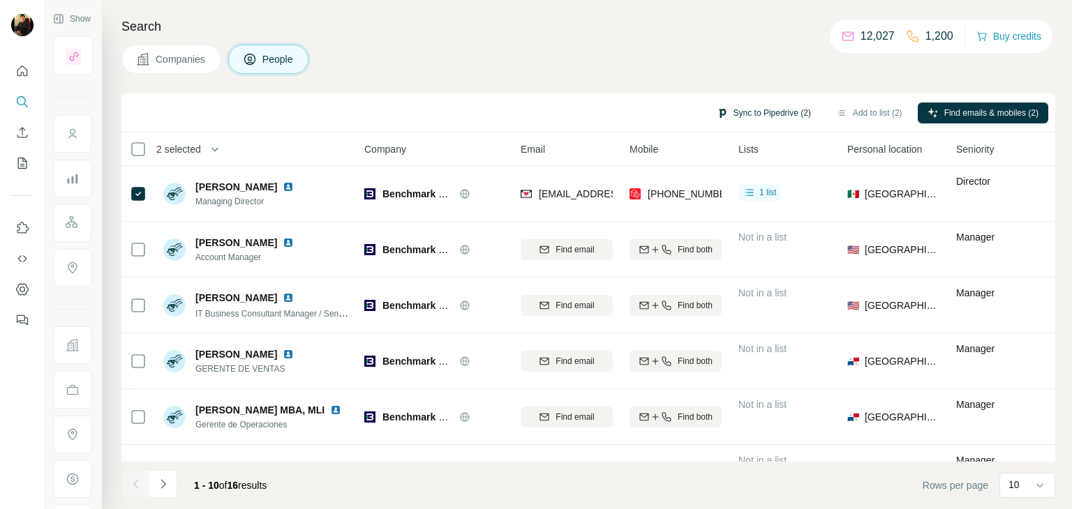
click at [743, 107] on button "Sync to Pipedrive (2)" at bounding box center [764, 113] width 114 height 21
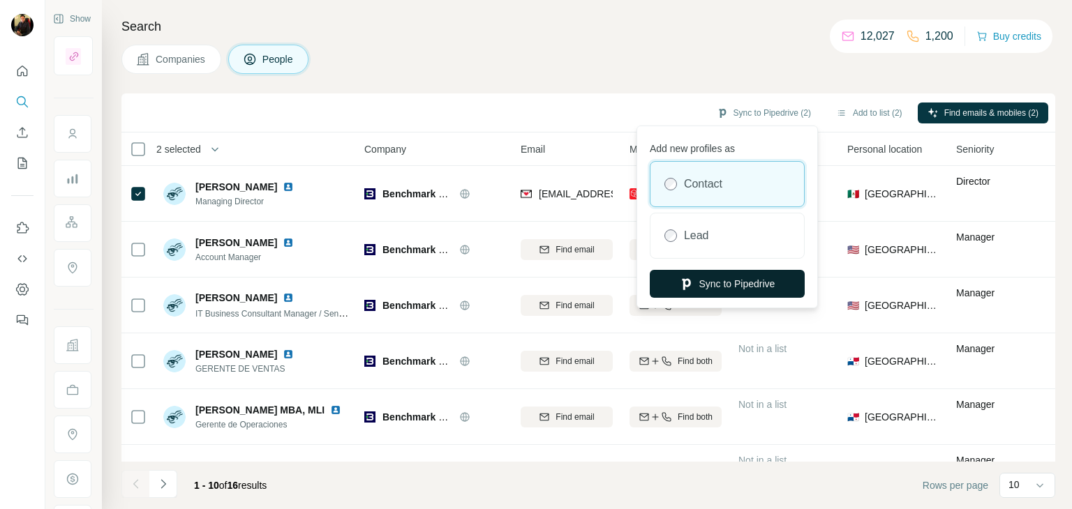
click at [745, 282] on button "Sync to Pipedrive" at bounding box center [727, 284] width 155 height 28
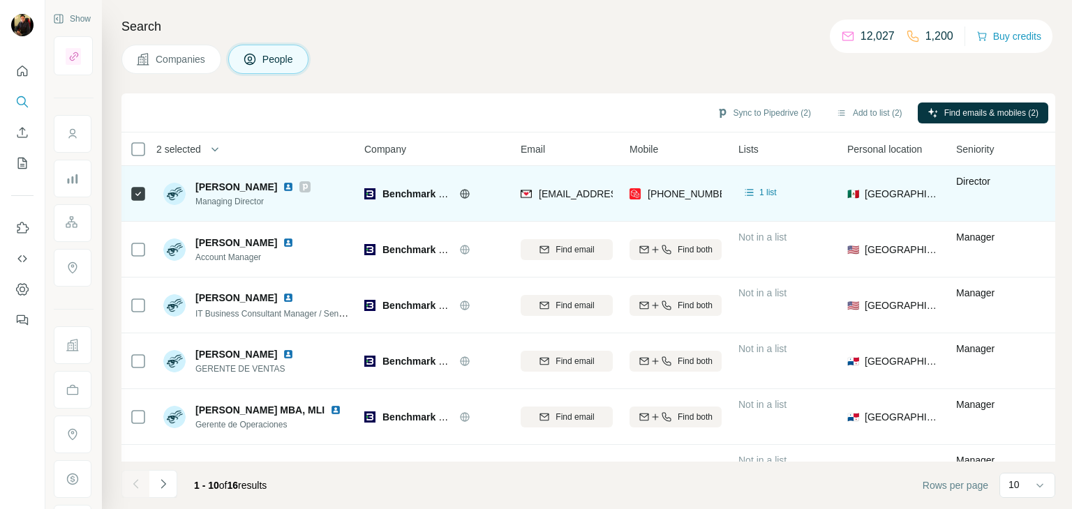
drag, startPoint x: 188, startPoint y: 188, endPoint x: 313, endPoint y: 181, distance: 125.1
click at [311, 181] on div "[PERSON_NAME] Managing Director" at bounding box center [236, 194] width 147 height 28
copy div "[PERSON_NAME]"
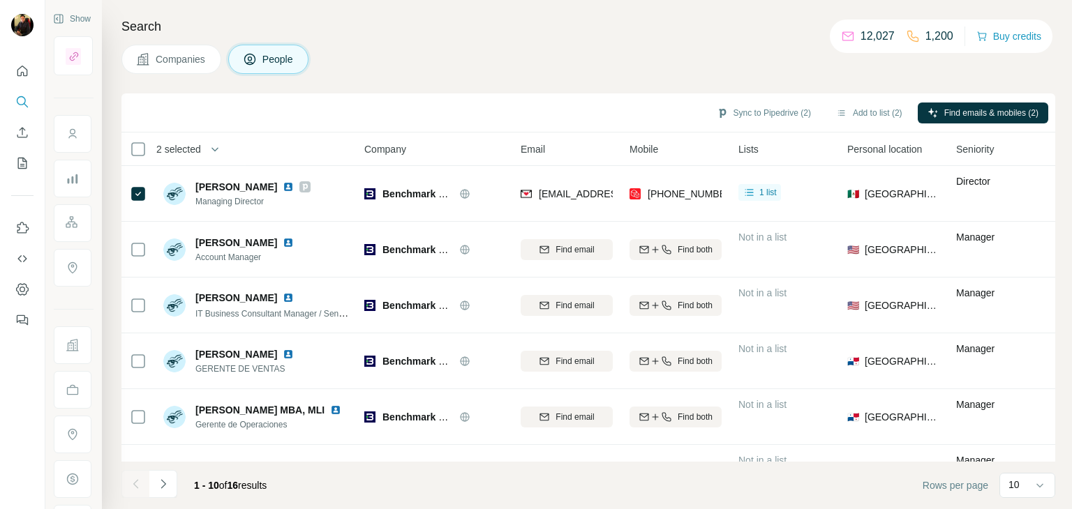
click at [209, 57] on button "Companies" at bounding box center [171, 59] width 100 height 29
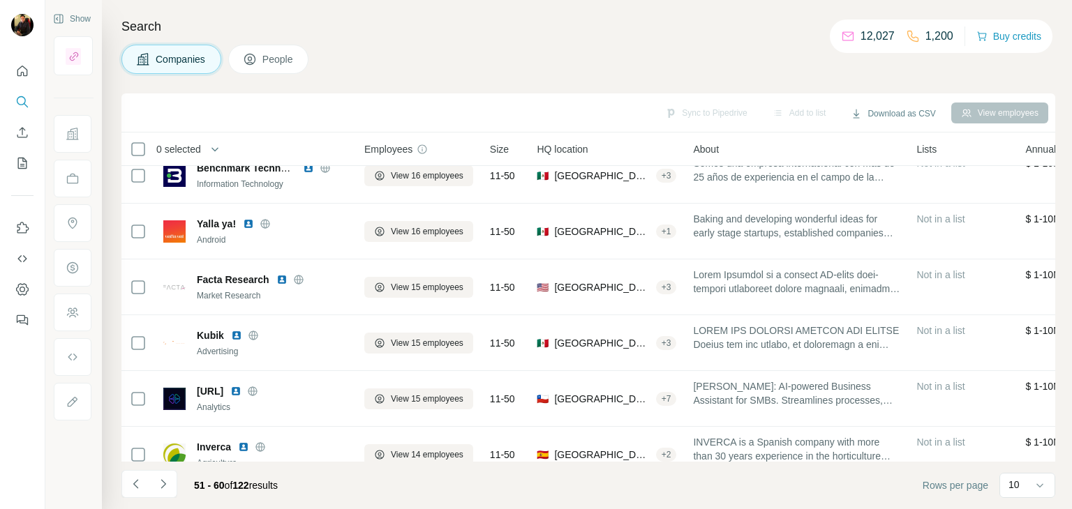
scroll to position [186, 0]
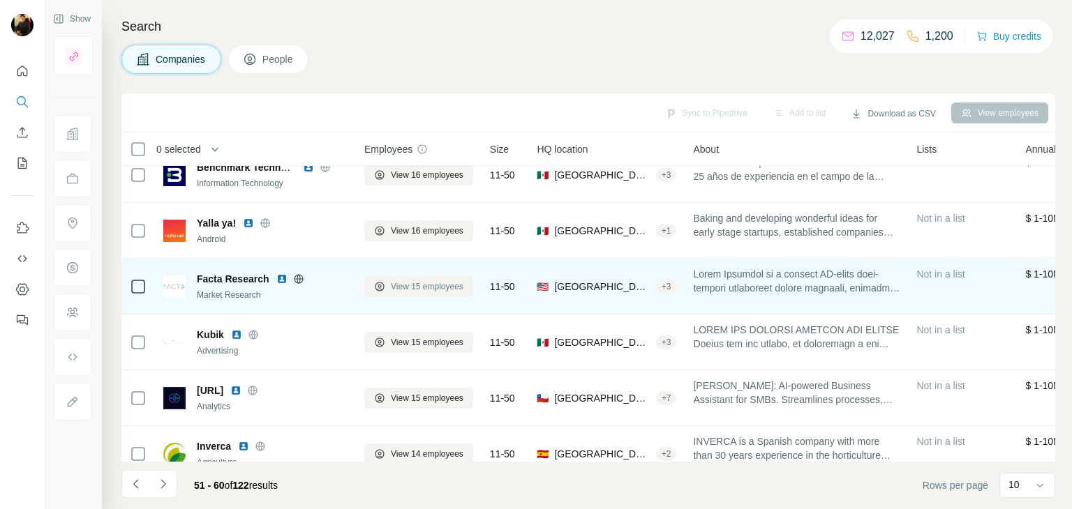
click at [394, 287] on span "View 15 employees" at bounding box center [427, 287] width 73 height 13
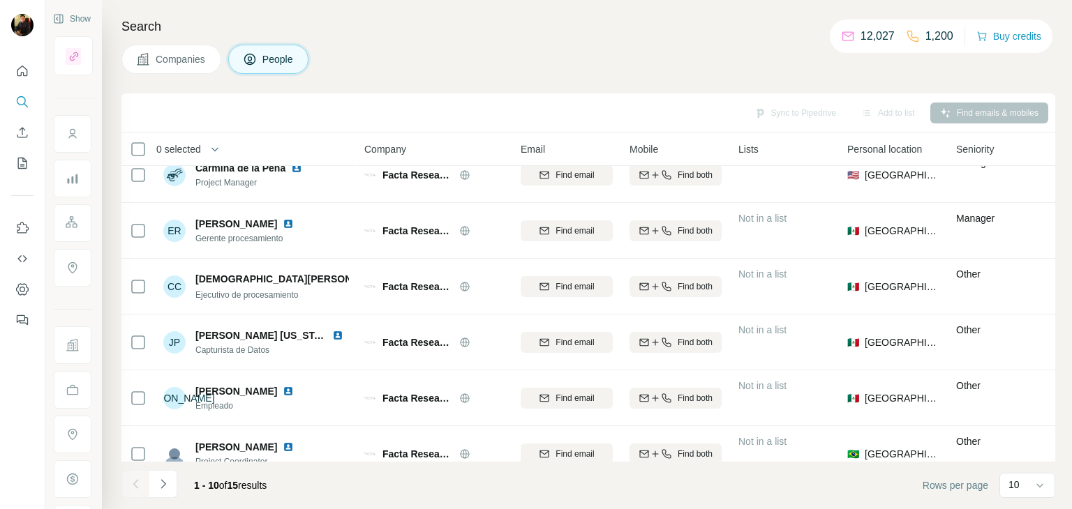
click at [186, 66] on button "Companies" at bounding box center [171, 59] width 100 height 29
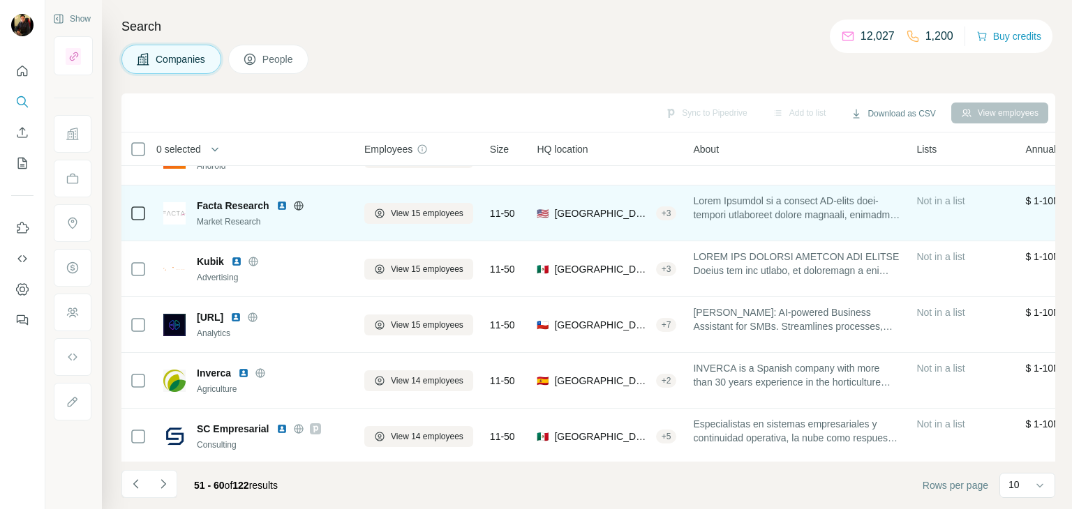
scroll to position [269, 0]
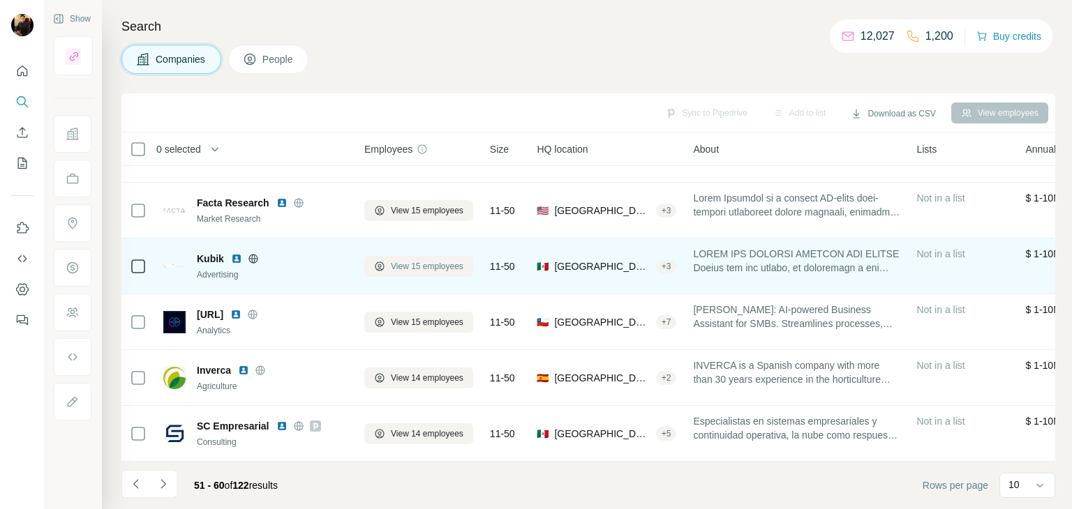
click at [449, 262] on span "View 15 employees" at bounding box center [427, 266] width 73 height 13
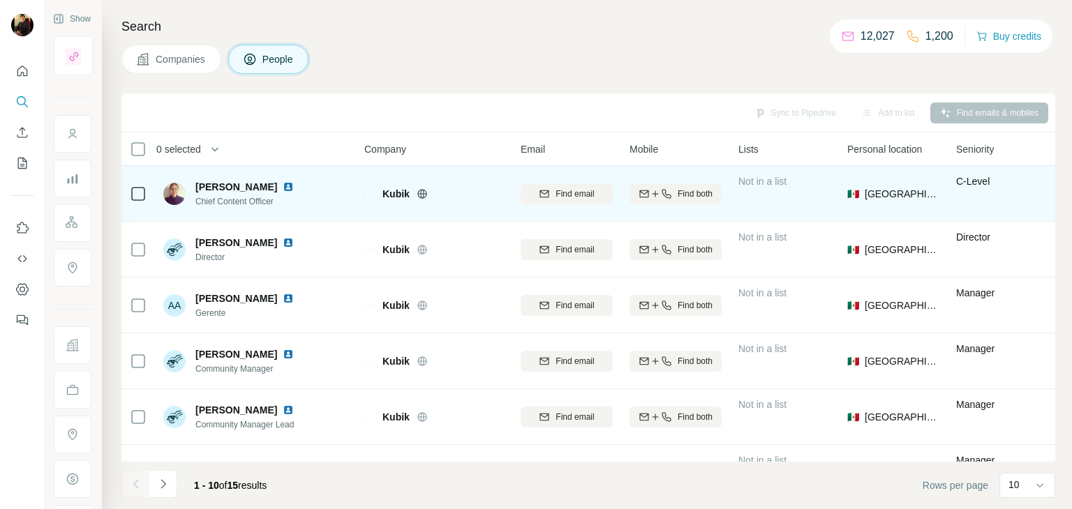
click at [283, 186] on img at bounding box center [288, 186] width 11 height 11
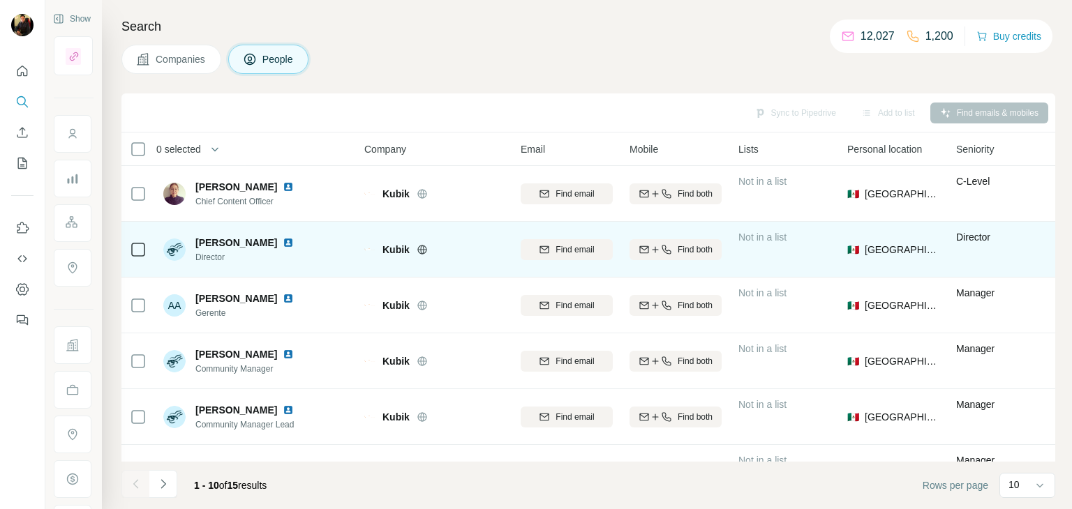
click at [283, 244] on img at bounding box center [288, 242] width 11 height 11
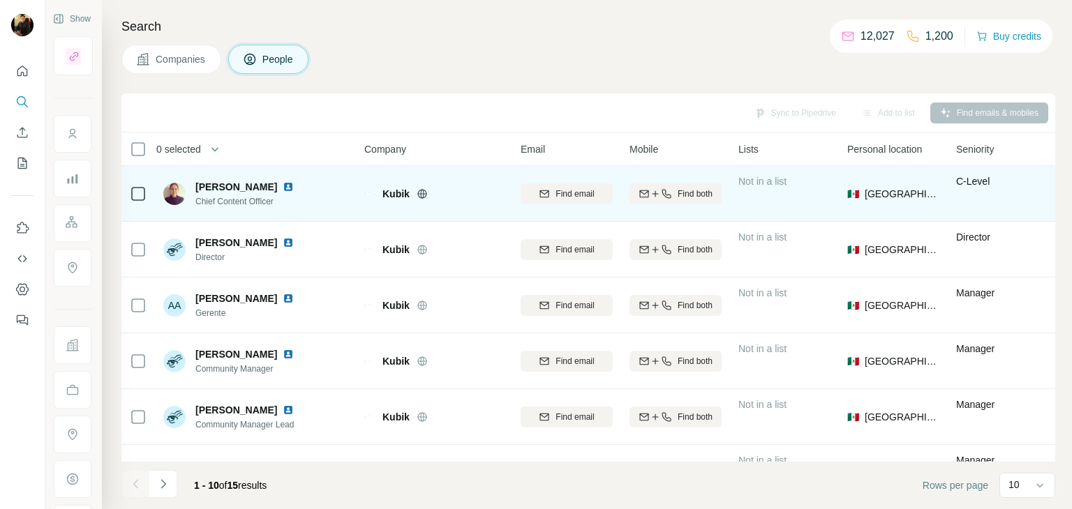
click at [421, 194] on icon at bounding box center [422, 193] width 11 height 11
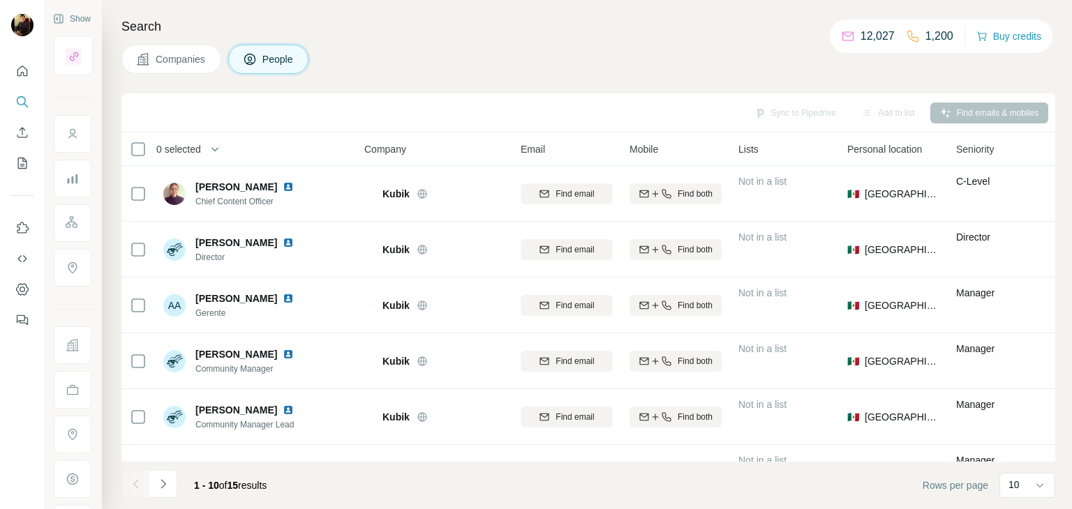
click at [193, 51] on button "Companies" at bounding box center [171, 59] width 100 height 29
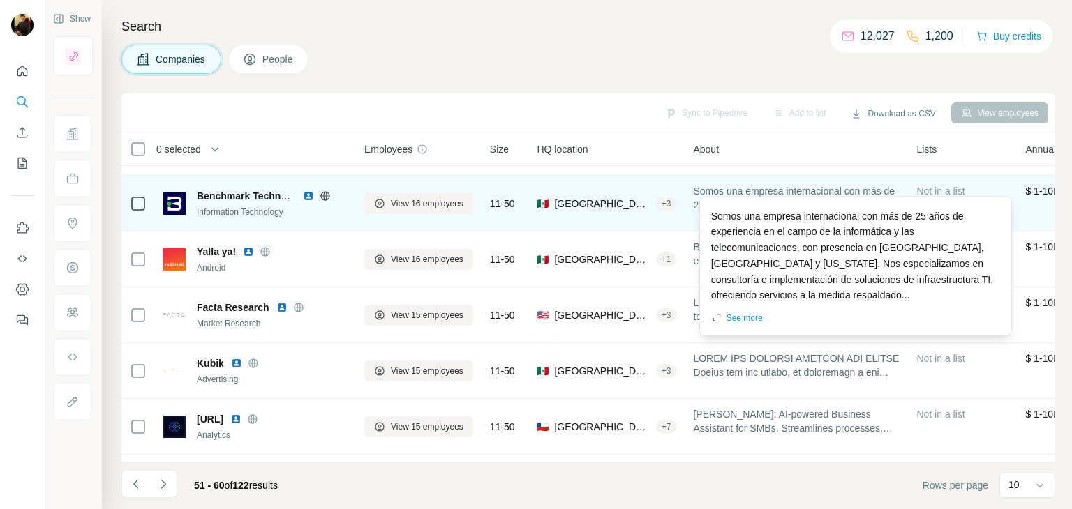
scroll to position [158, 0]
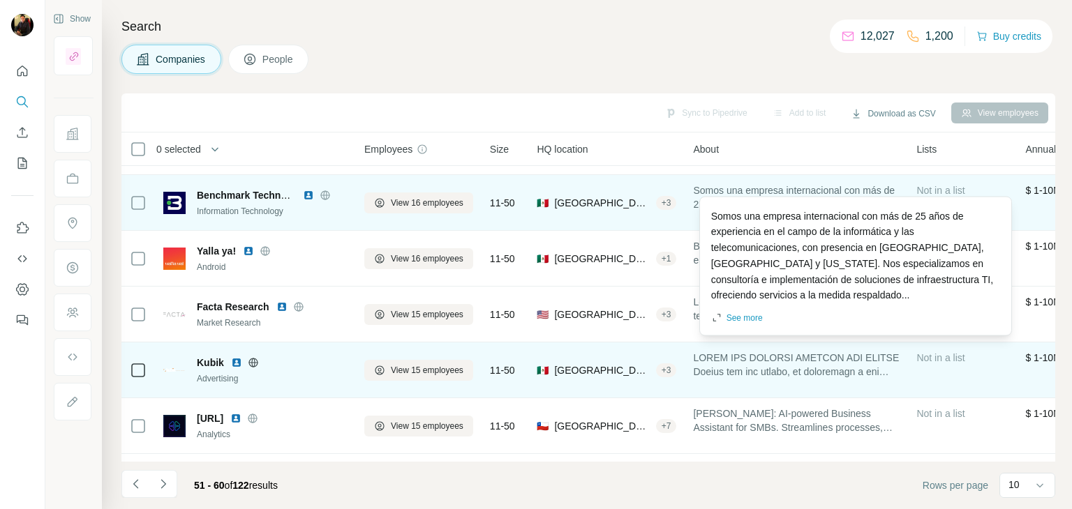
click at [735, 361] on span at bounding box center [796, 365] width 207 height 28
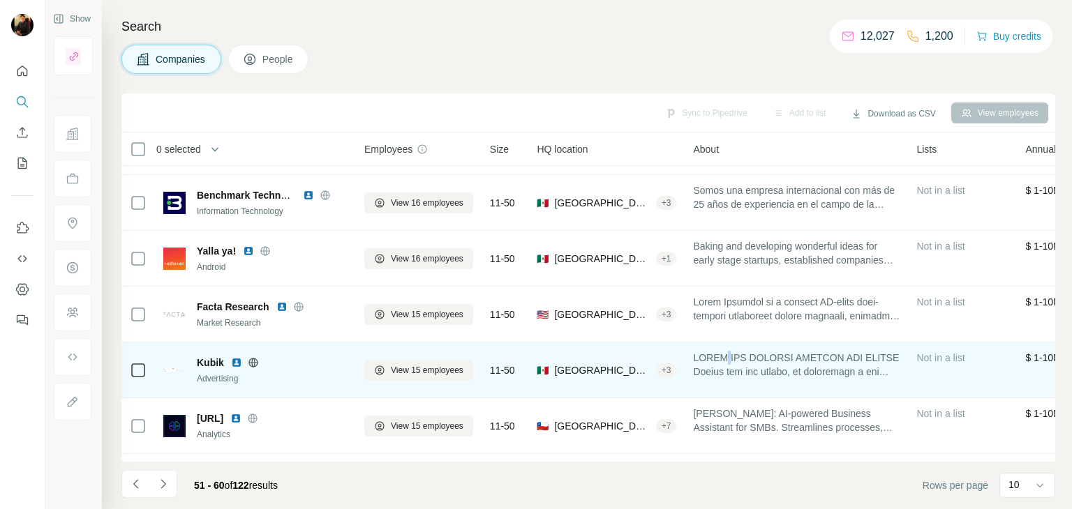
click at [735, 361] on span at bounding box center [796, 365] width 207 height 28
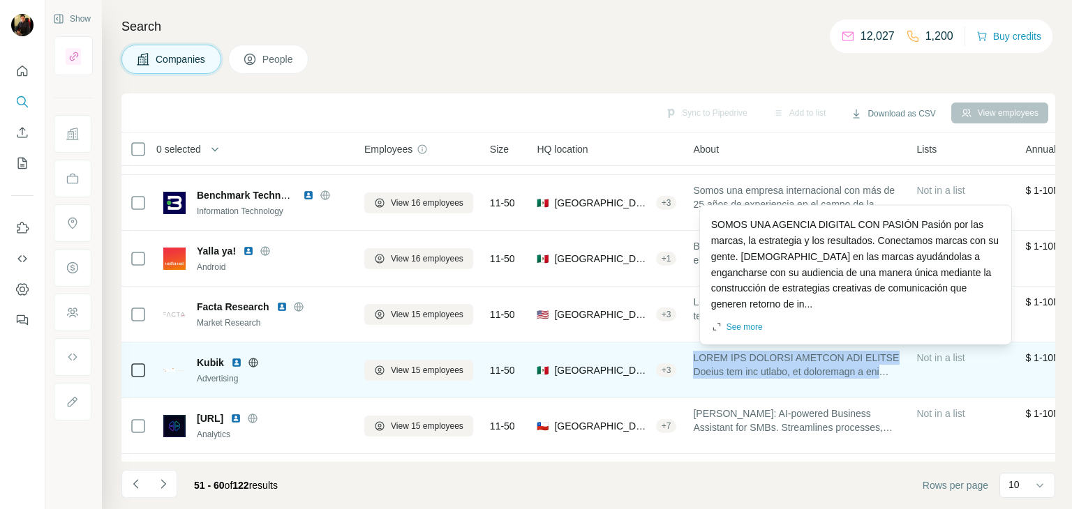
click at [735, 361] on span at bounding box center [796, 365] width 207 height 28
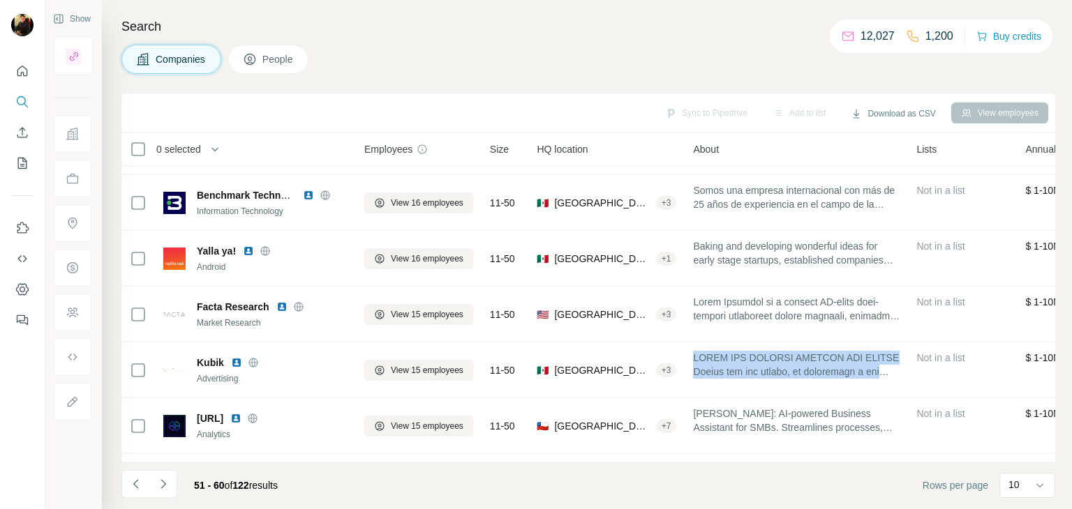
click at [274, 51] on button "People" at bounding box center [268, 59] width 81 height 29
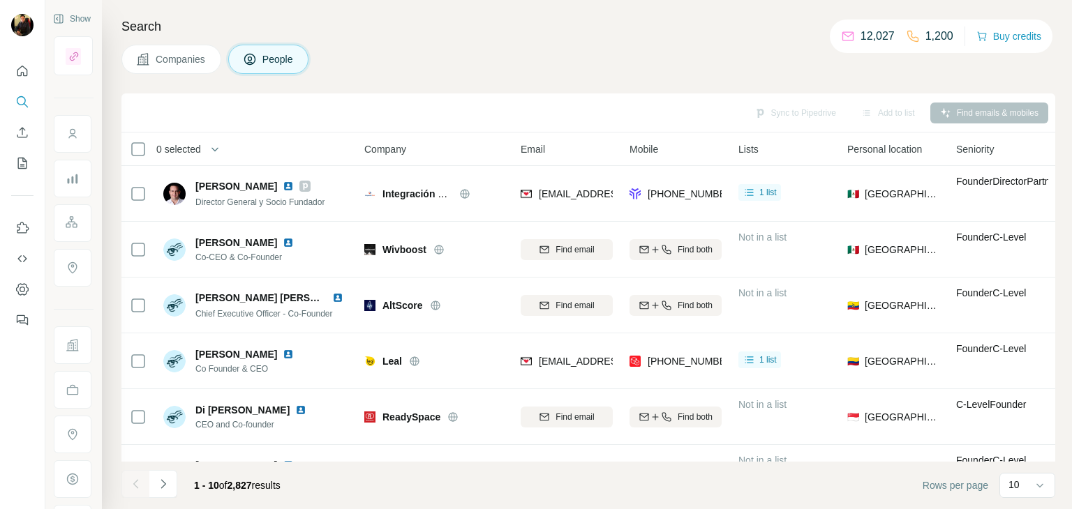
click at [174, 57] on span "Companies" at bounding box center [181, 59] width 51 height 14
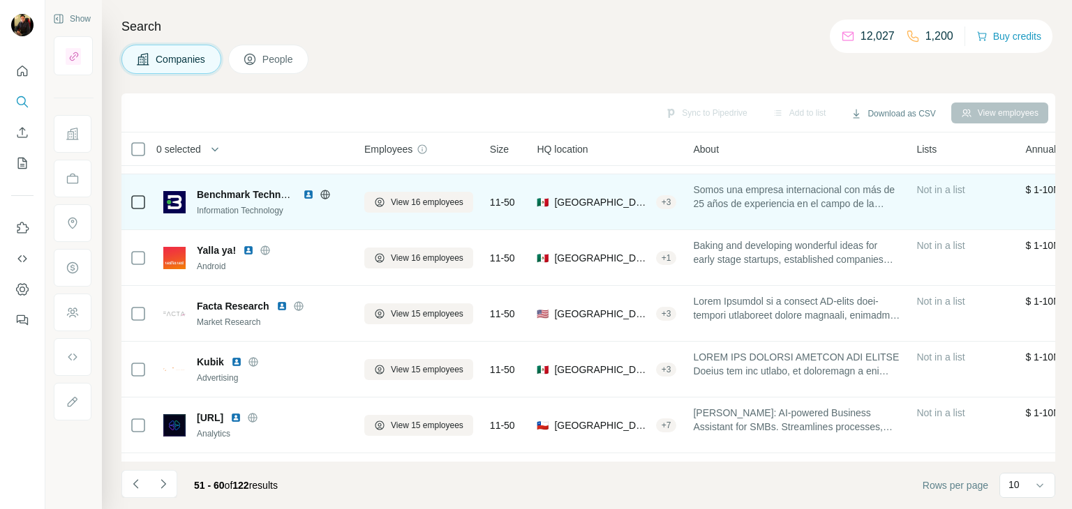
scroll to position [162, 0]
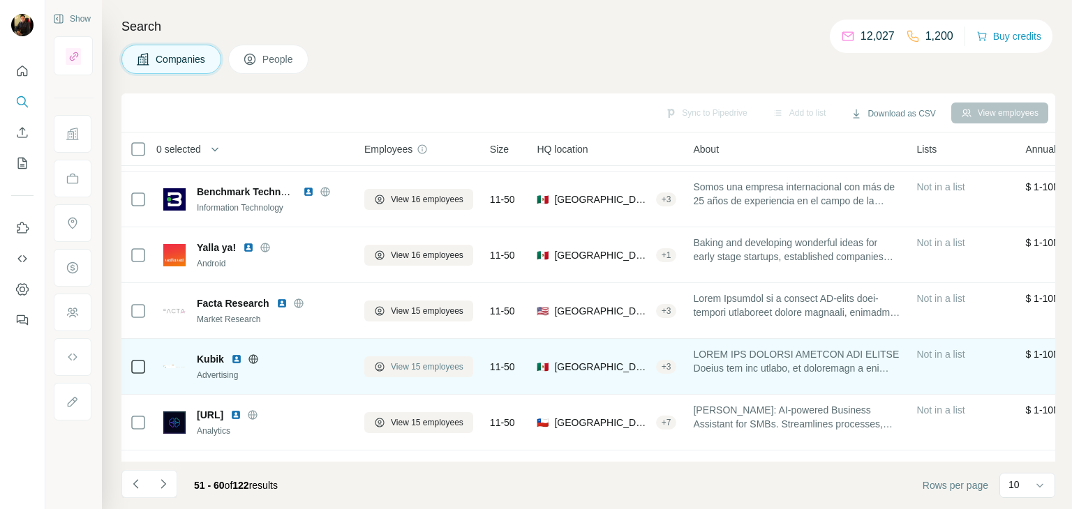
click at [421, 375] on button "View 15 employees" at bounding box center [418, 367] width 109 height 21
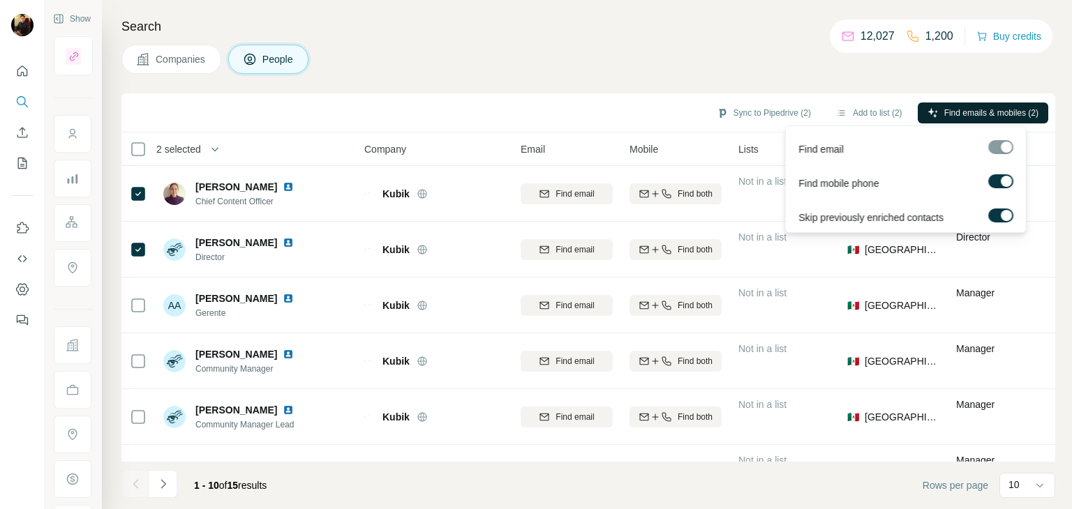
click at [943, 103] on button "Find emails & mobiles (2)" at bounding box center [983, 113] width 130 height 21
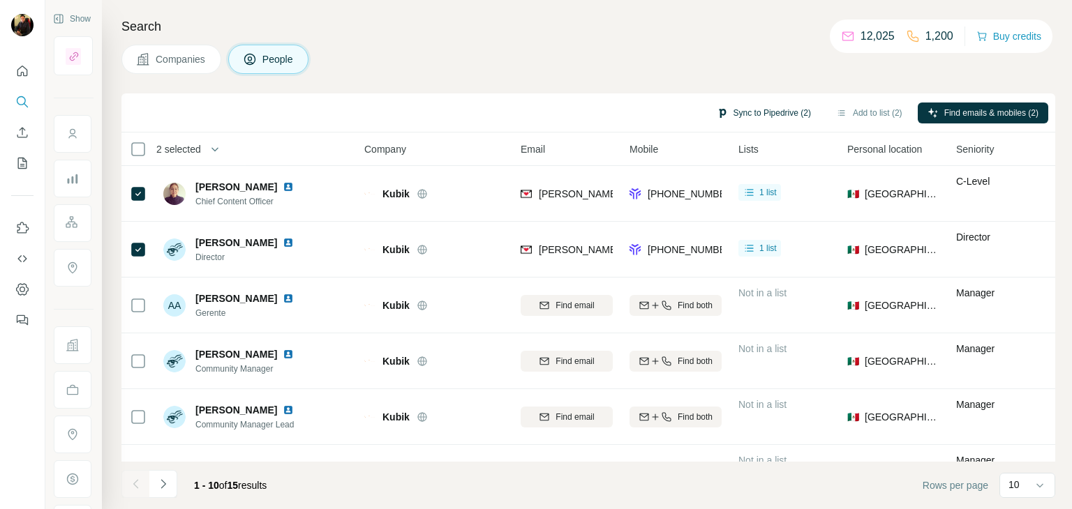
click at [743, 112] on button "Sync to Pipedrive (2)" at bounding box center [764, 113] width 114 height 21
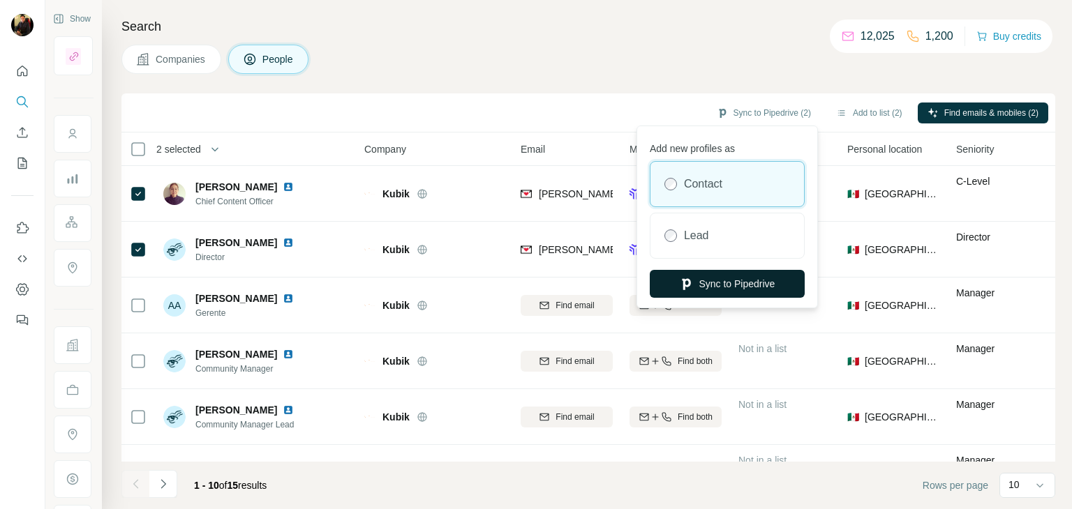
click at [720, 278] on button "Sync to Pipedrive" at bounding box center [727, 284] width 155 height 28
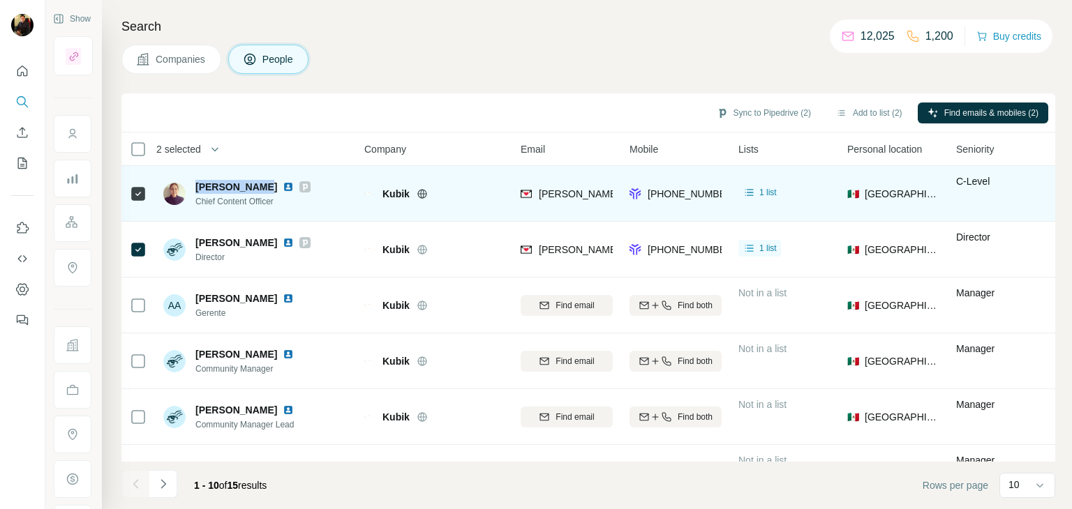
drag, startPoint x: 194, startPoint y: 187, endPoint x: 255, endPoint y: 189, distance: 61.4
click at [255, 189] on div "[PERSON_NAME] Chief Content Officer" at bounding box center [236, 194] width 147 height 28
copy span "[PERSON_NAME]"
